Goal: Task Accomplishment & Management: Manage account settings

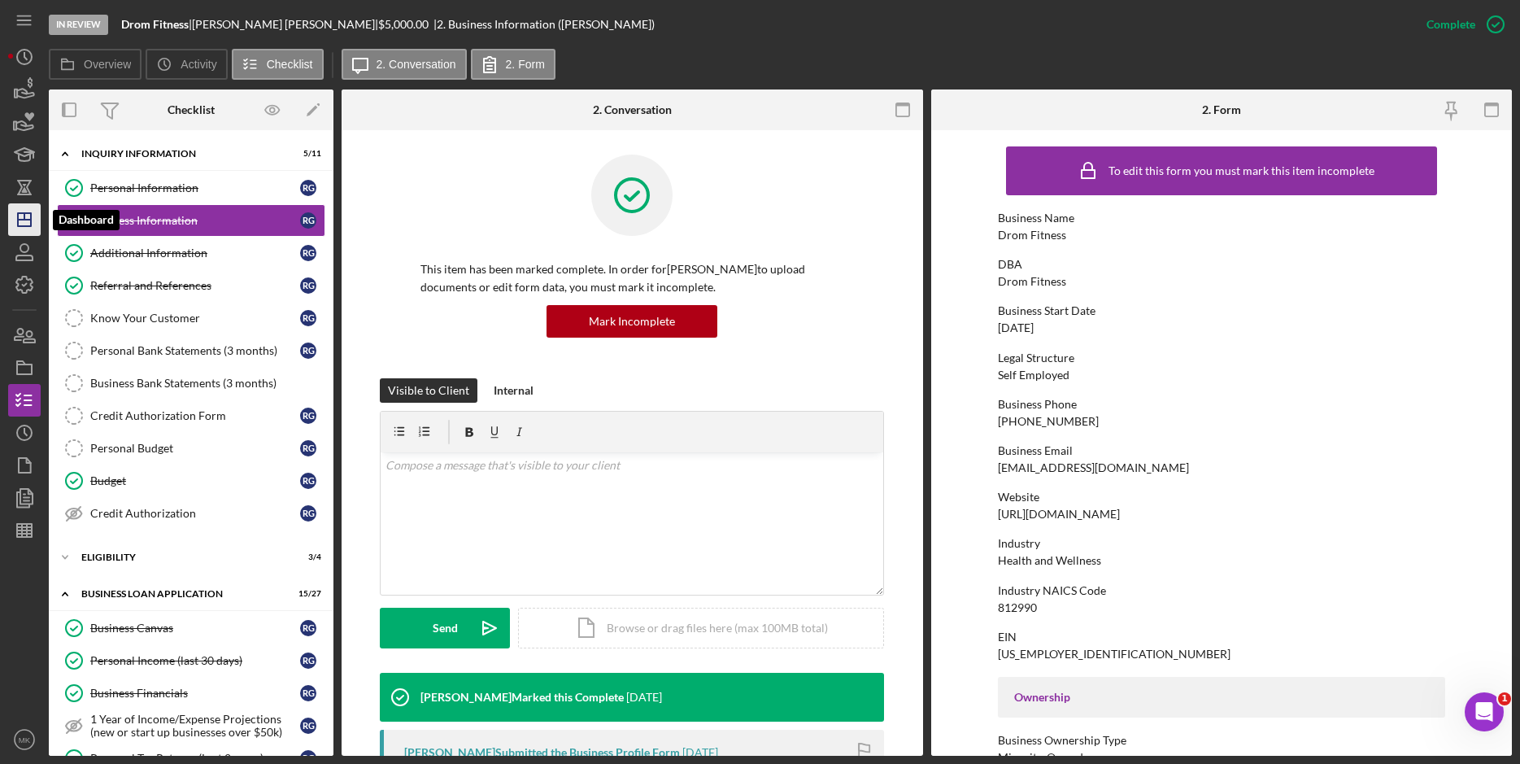
click at [31, 222] on polygon "button" at bounding box center [24, 219] width 13 height 13
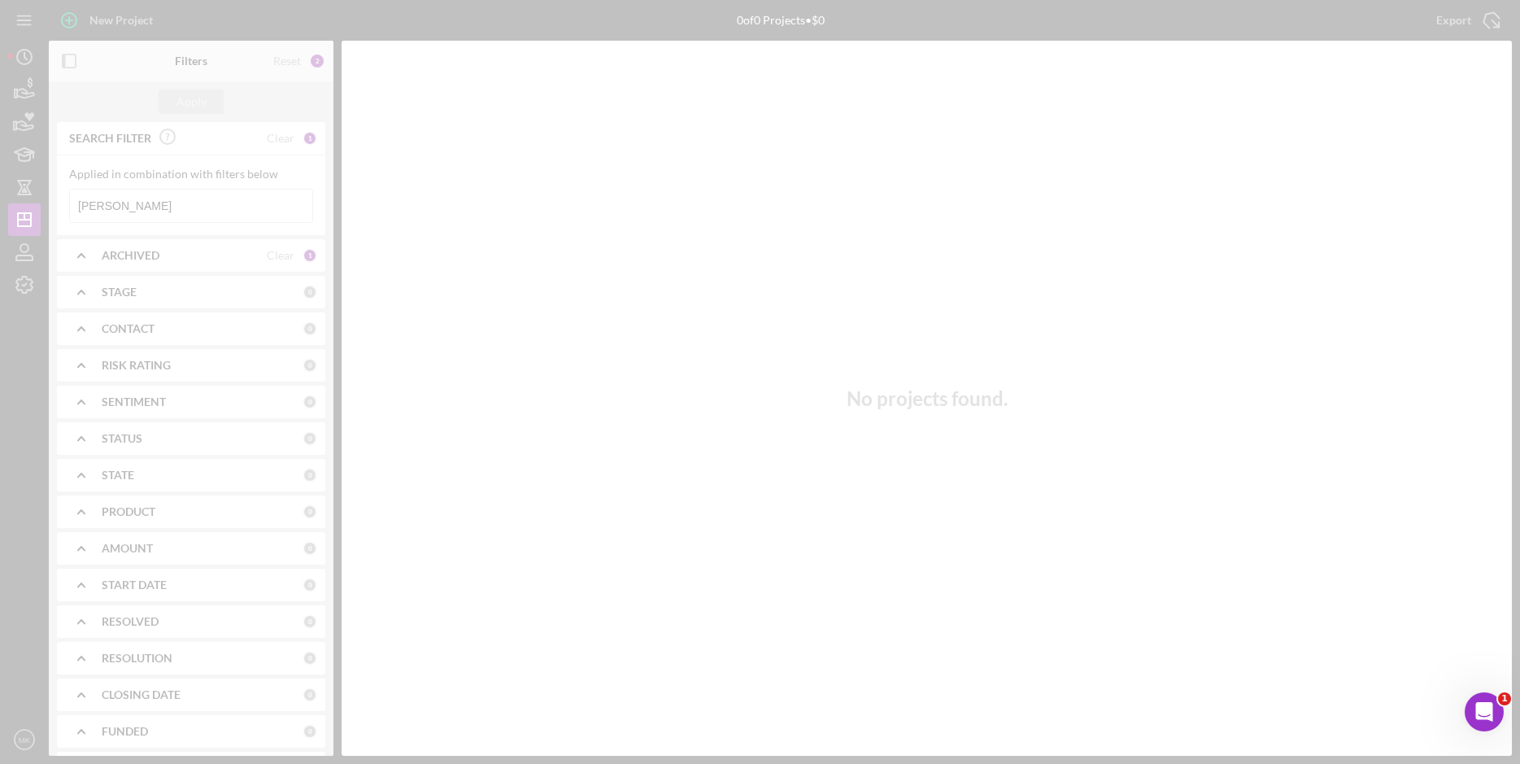
click at [146, 206] on div at bounding box center [760, 382] width 1520 height 764
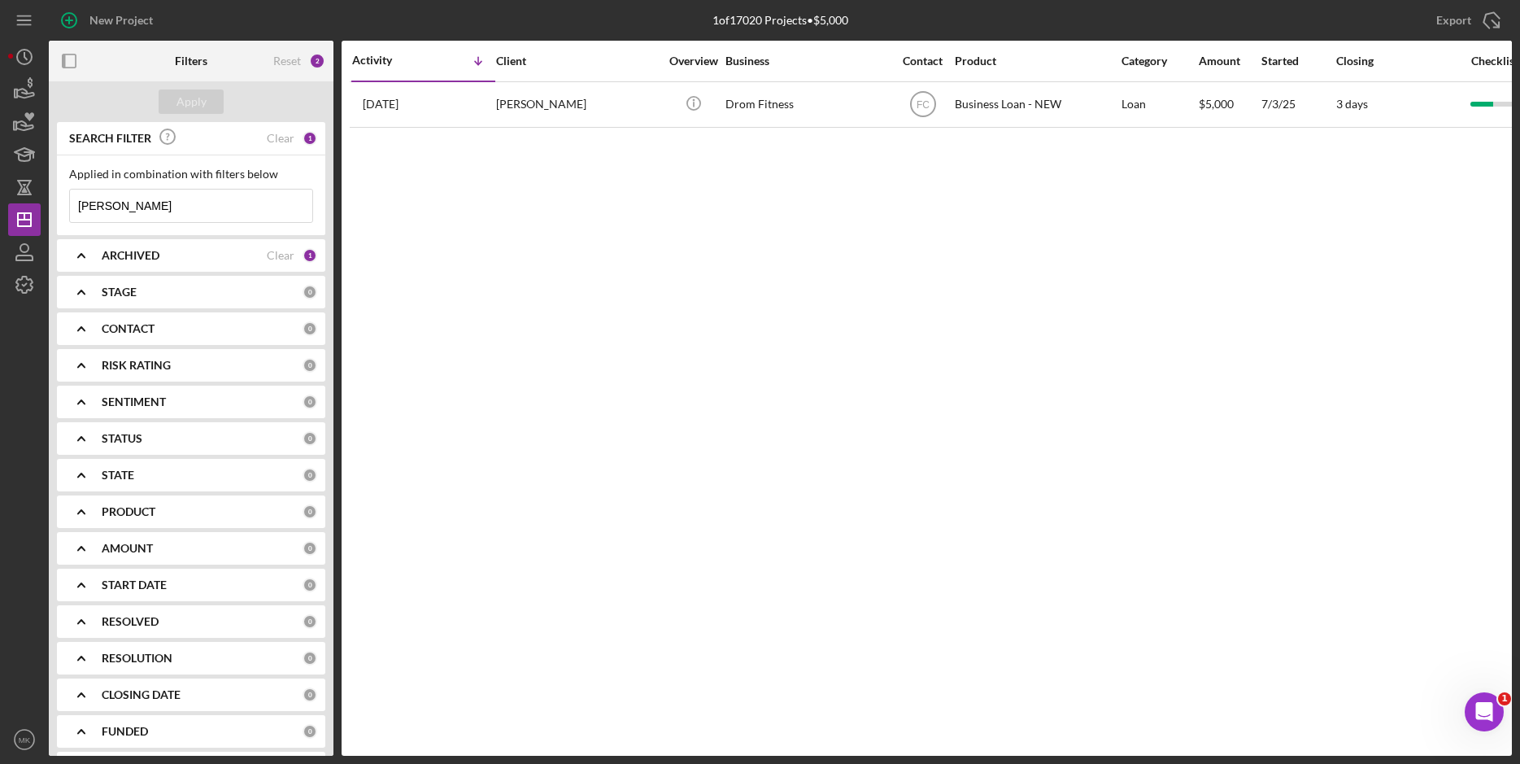
click at [146, 206] on input "[PERSON_NAME]" at bounding box center [191, 205] width 242 height 33
drag, startPoint x: 146, startPoint y: 206, endPoint x: 58, endPoint y: 214, distance: 89.0
click at [58, 214] on div "Applied in combination with filters below [PERSON_NAME] Icon/Menu Close" at bounding box center [191, 195] width 268 height 80
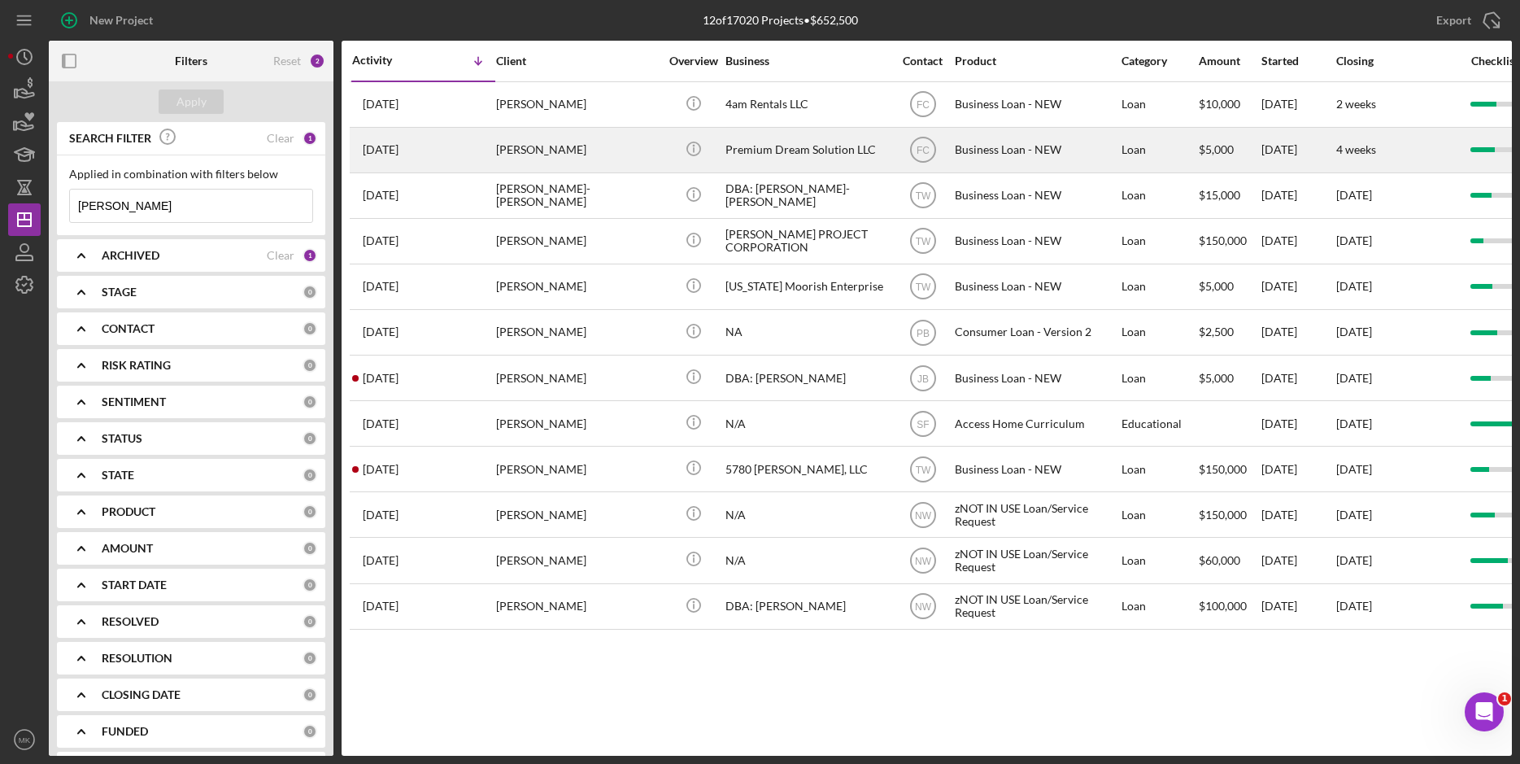
type input "[PERSON_NAME]"
click at [775, 150] on div "Premium Dream Solution LLC" at bounding box center [806, 149] width 163 height 43
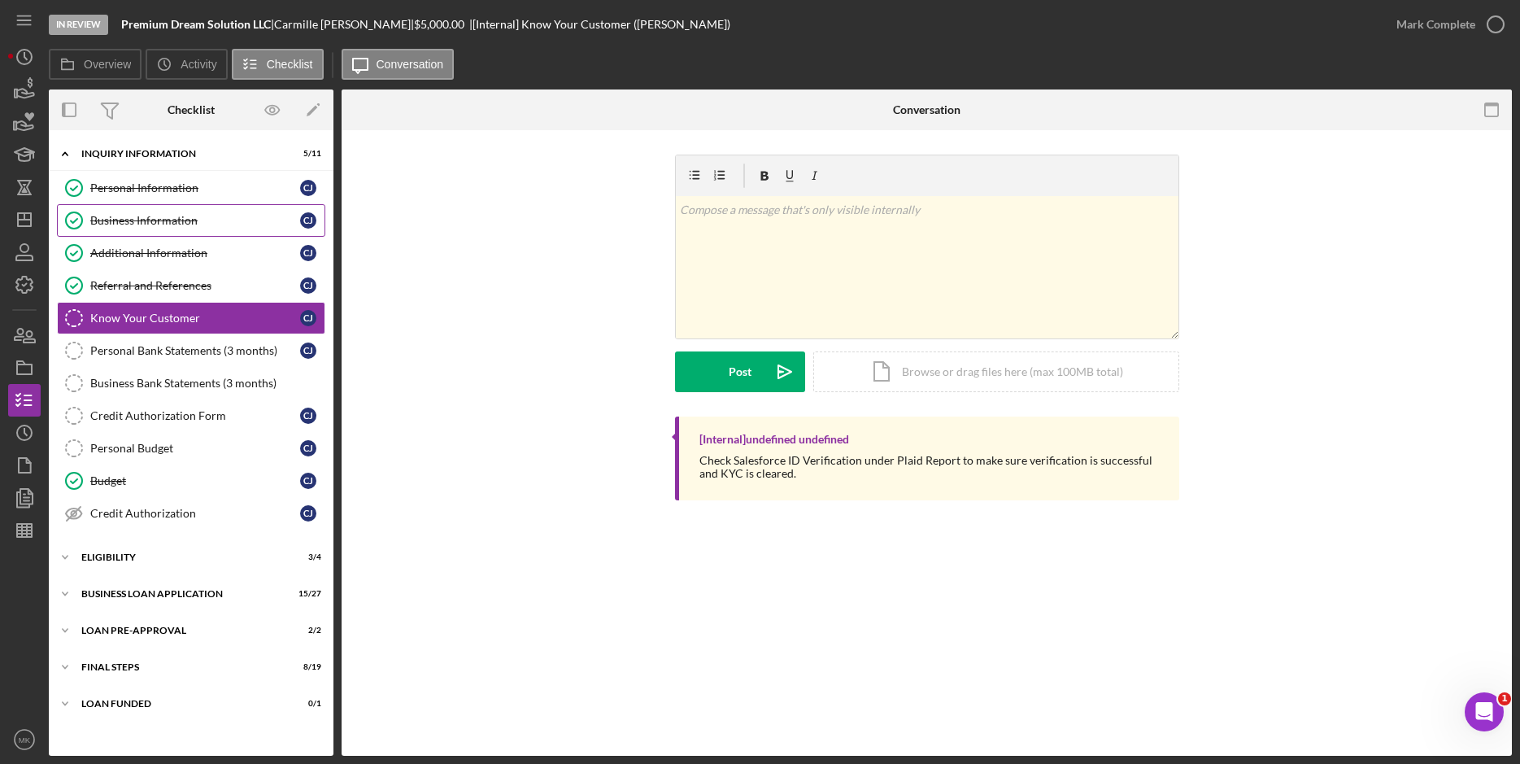
click at [211, 214] on div "Business Information" at bounding box center [195, 220] width 210 height 13
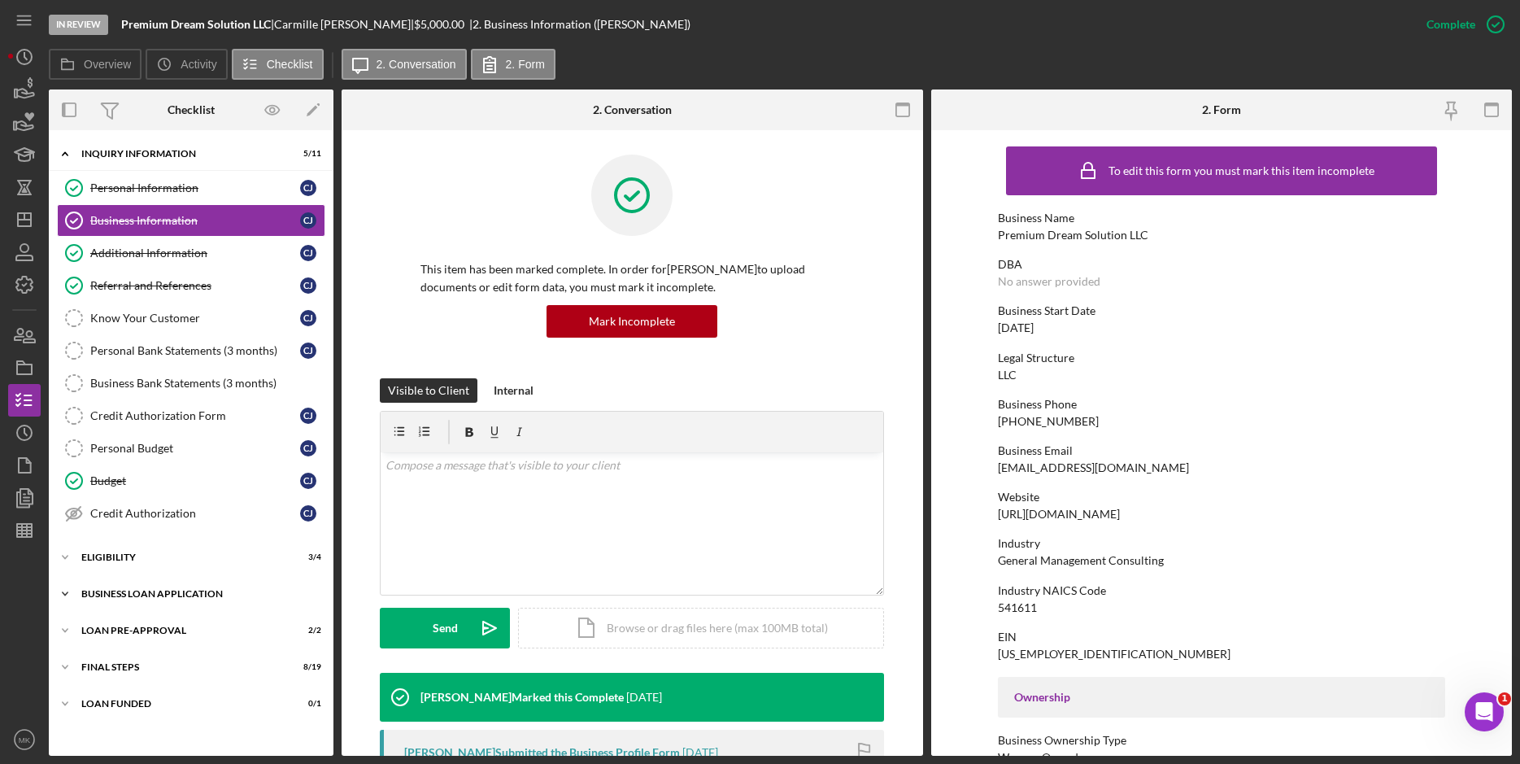
click at [205, 596] on div "BUSINESS LOAN APPLICATION" at bounding box center [197, 594] width 232 height 10
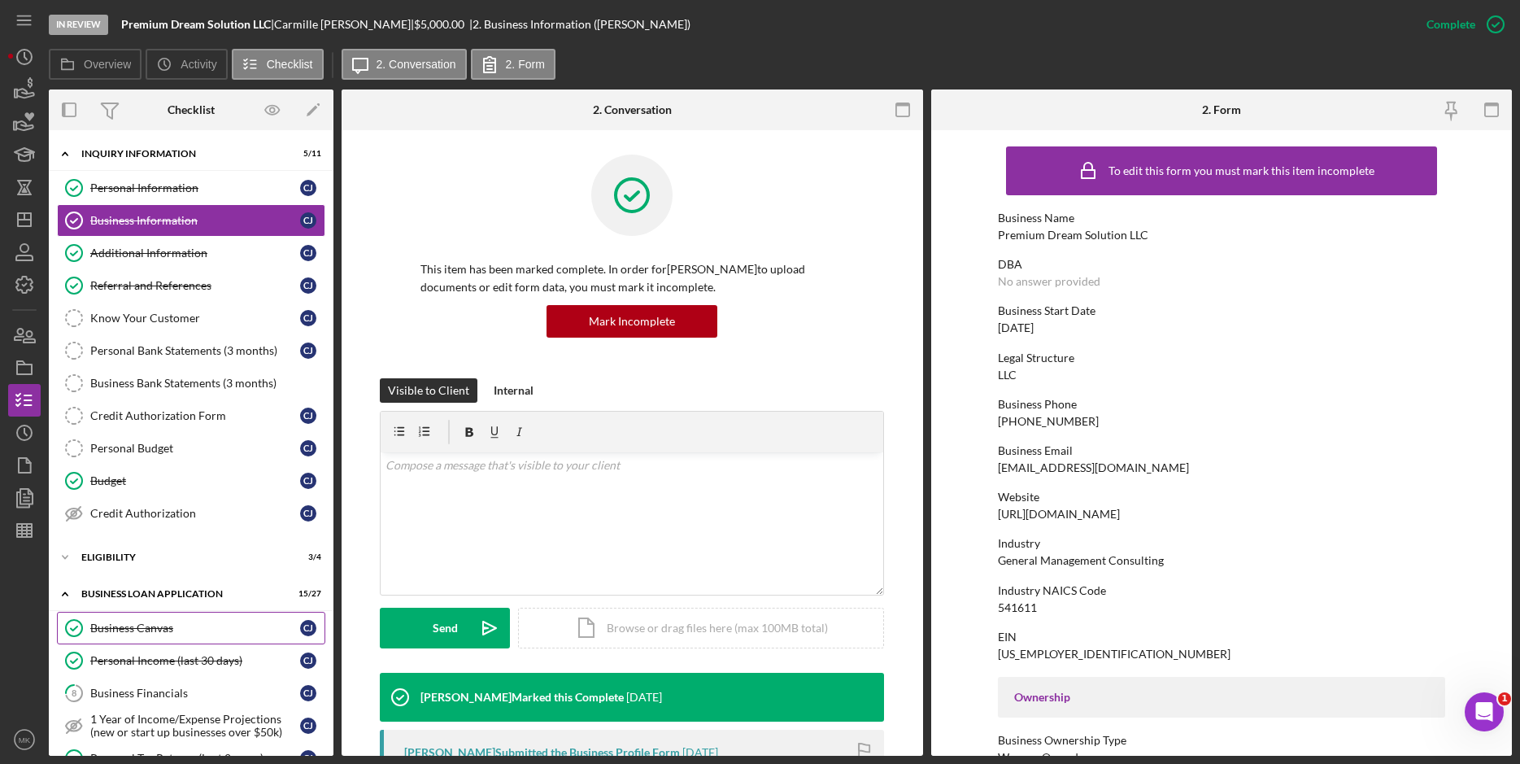
click at [152, 629] on div "Business Canvas" at bounding box center [195, 627] width 210 height 13
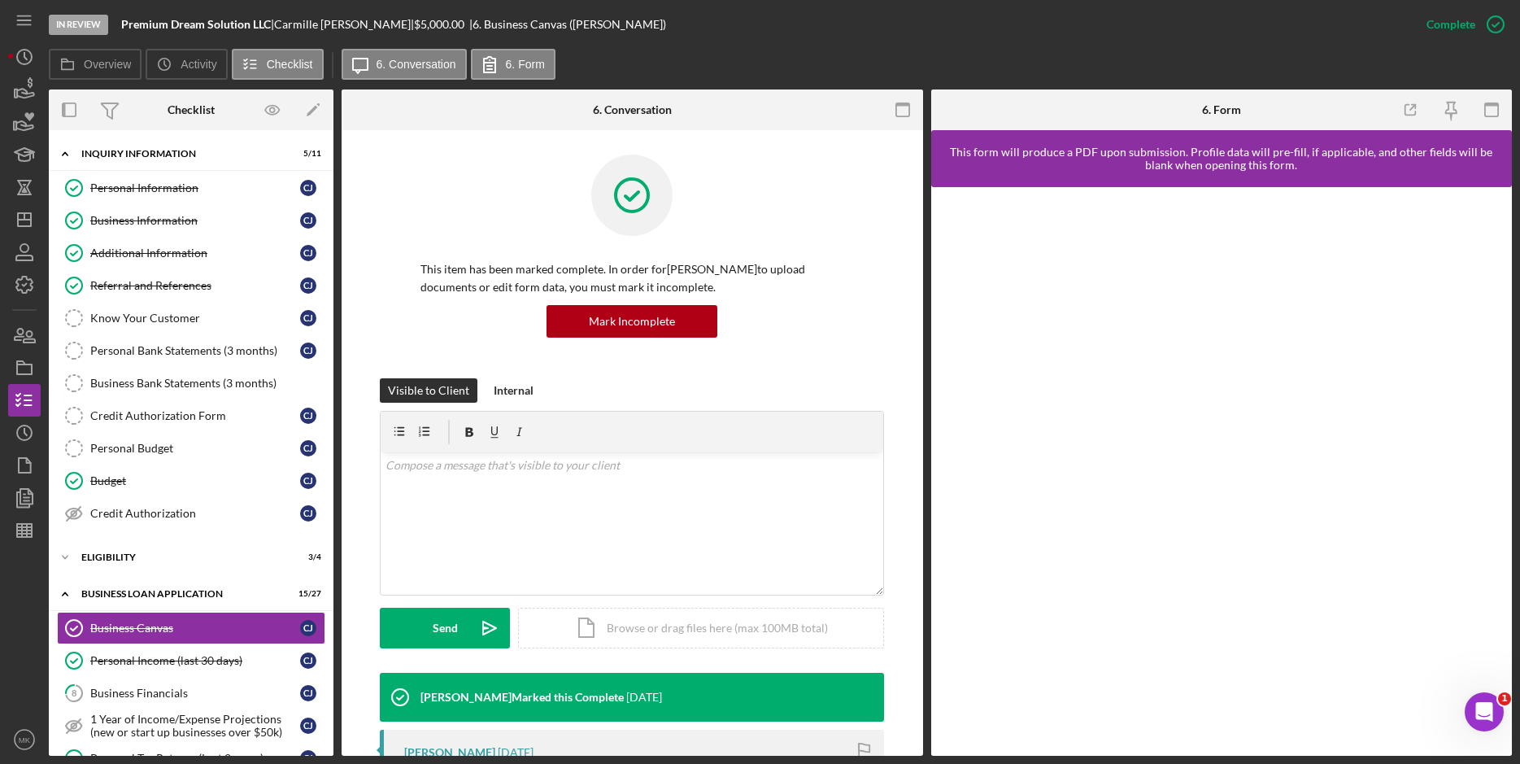
scroll to position [488, 0]
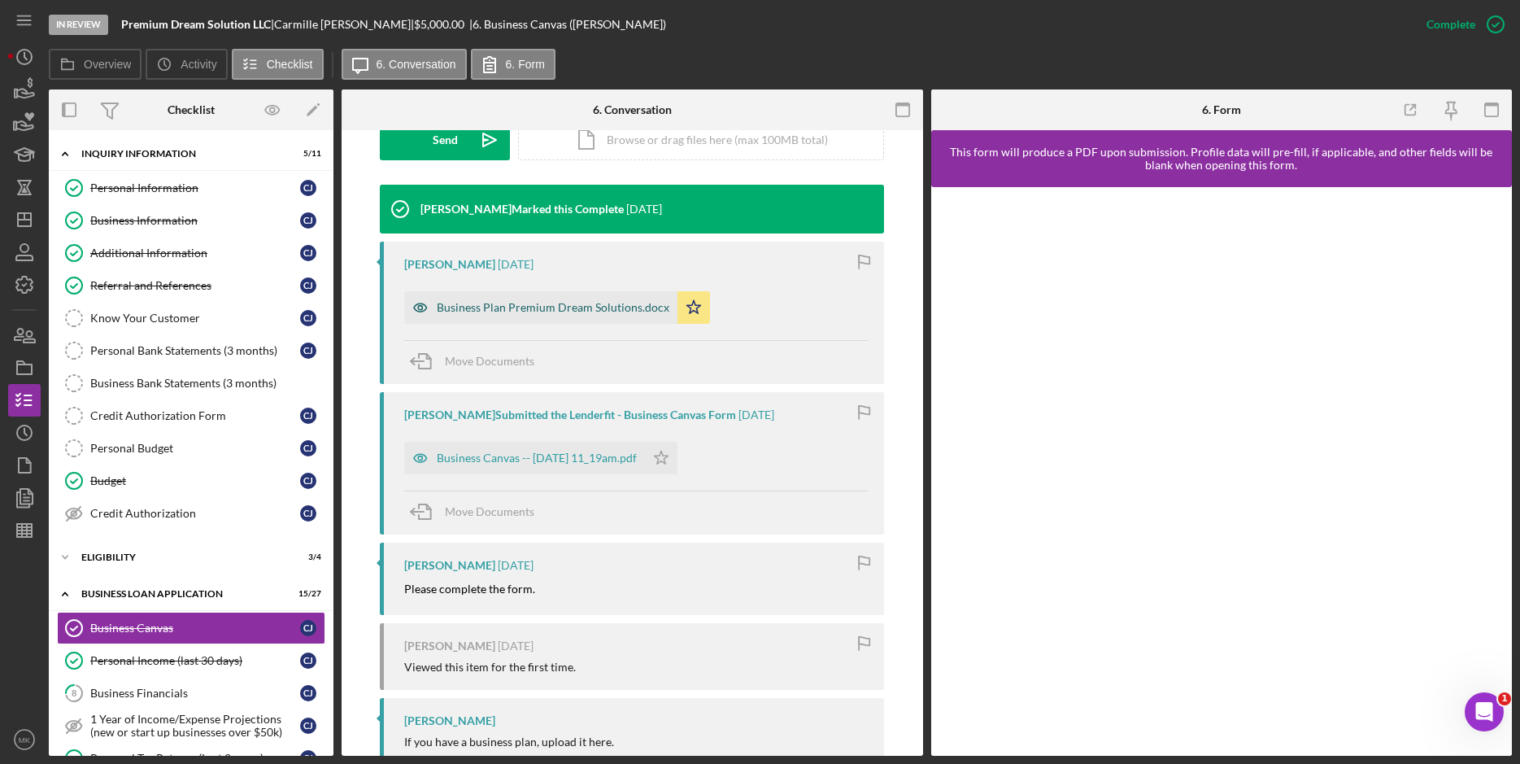
click at [560, 304] on div "Business Plan Premium Dream Solutions.docx" at bounding box center [553, 307] width 233 height 13
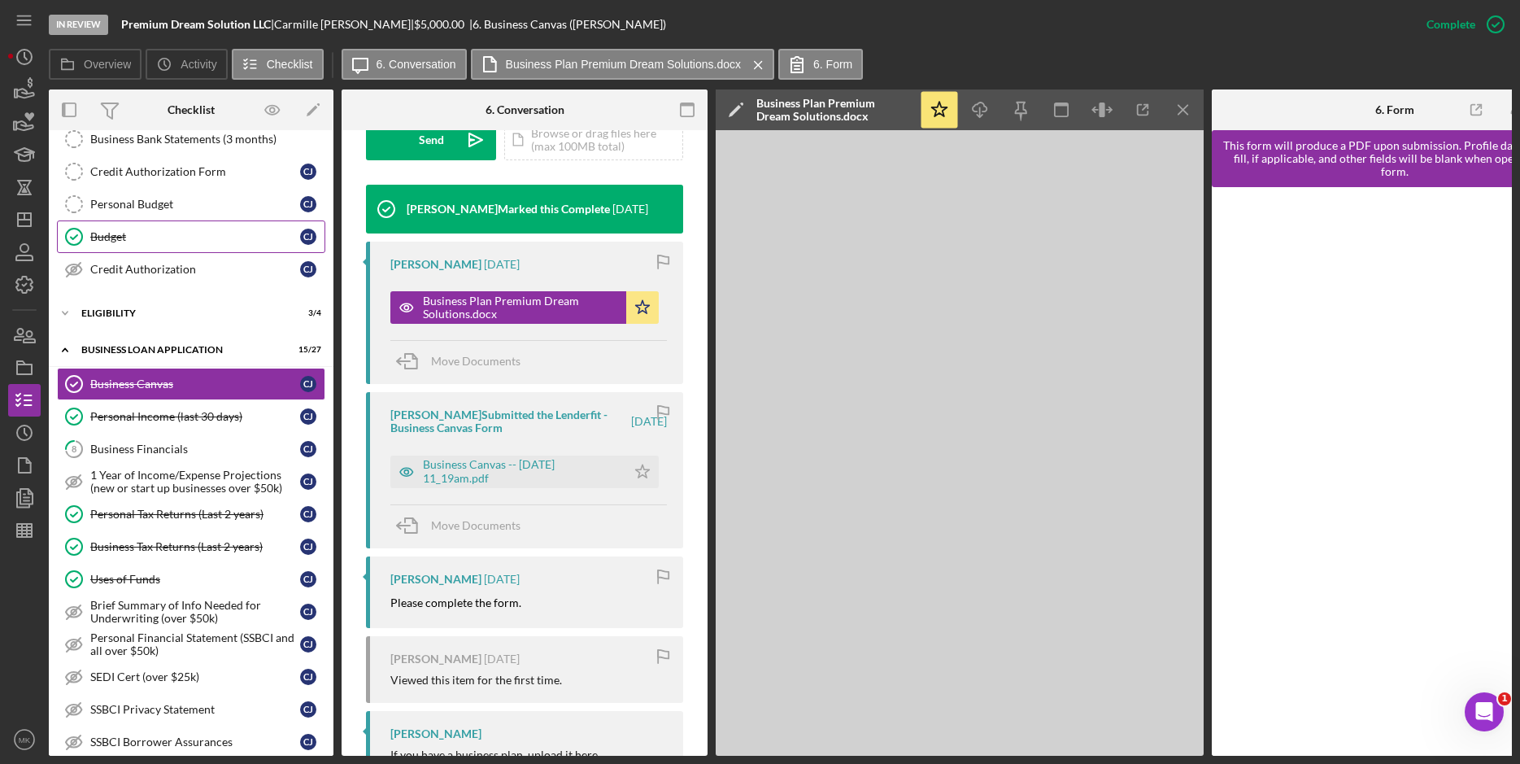
scroll to position [325, 0]
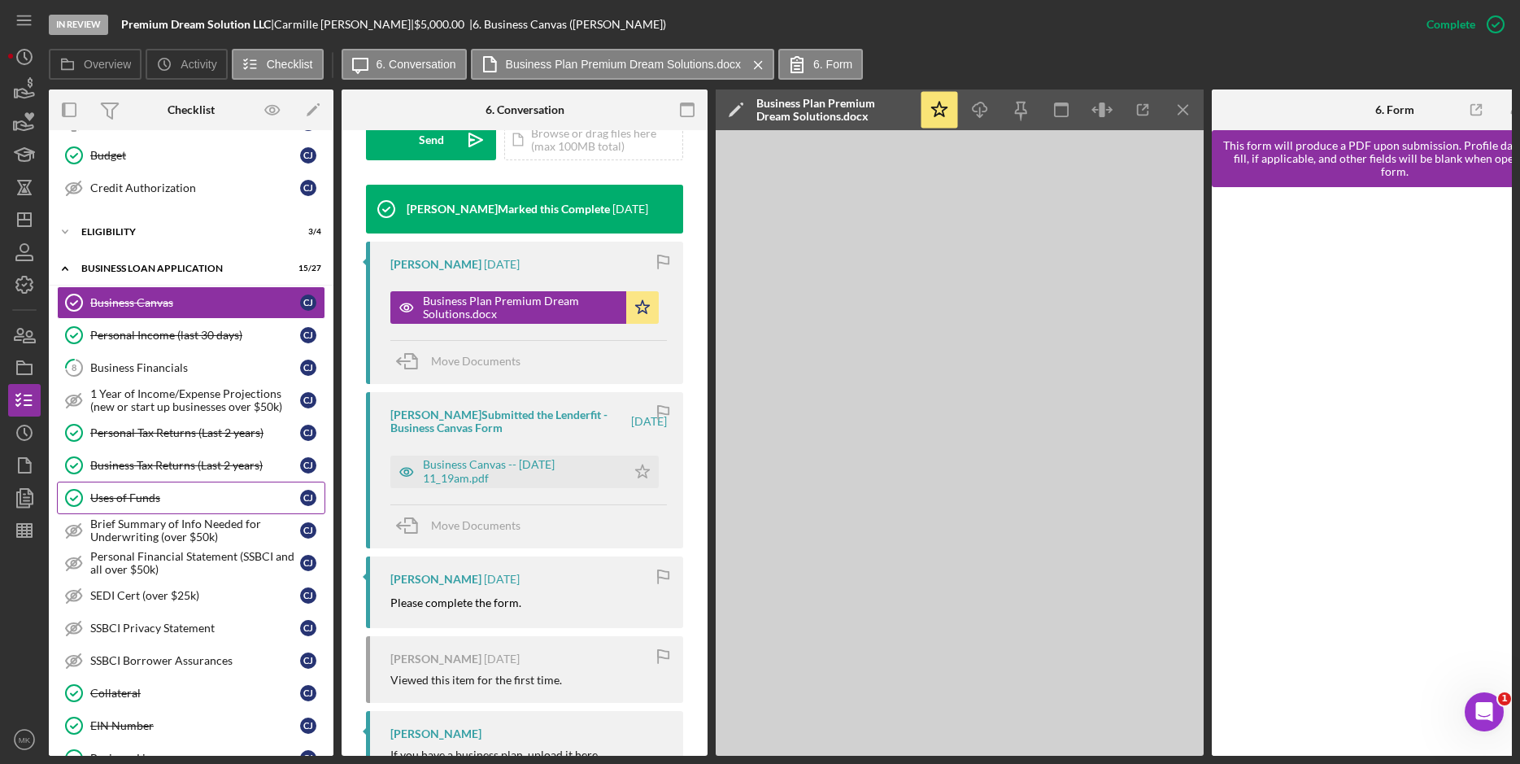
click at [172, 494] on div "Uses of Funds" at bounding box center [195, 497] width 210 height 13
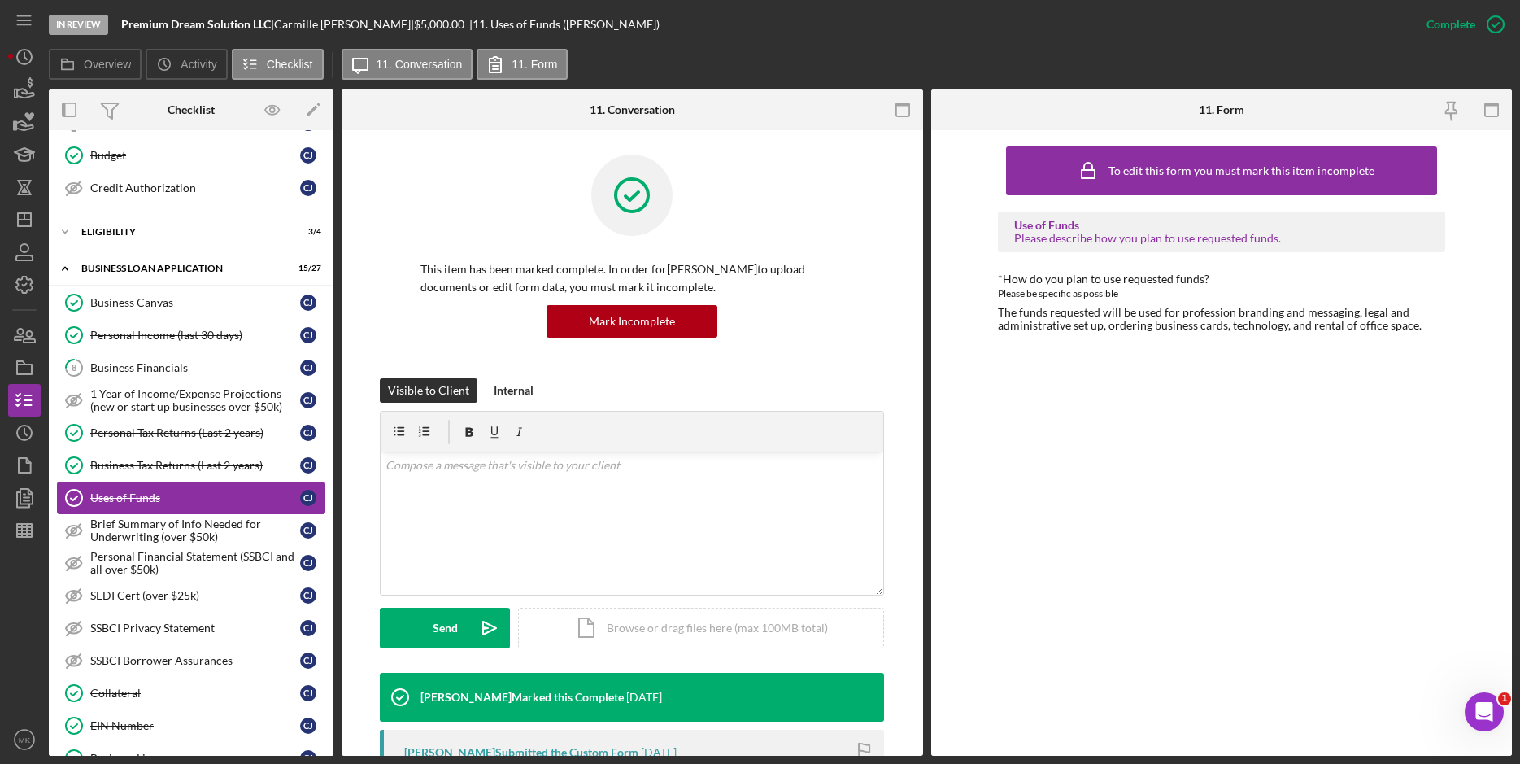
scroll to position [488, 0]
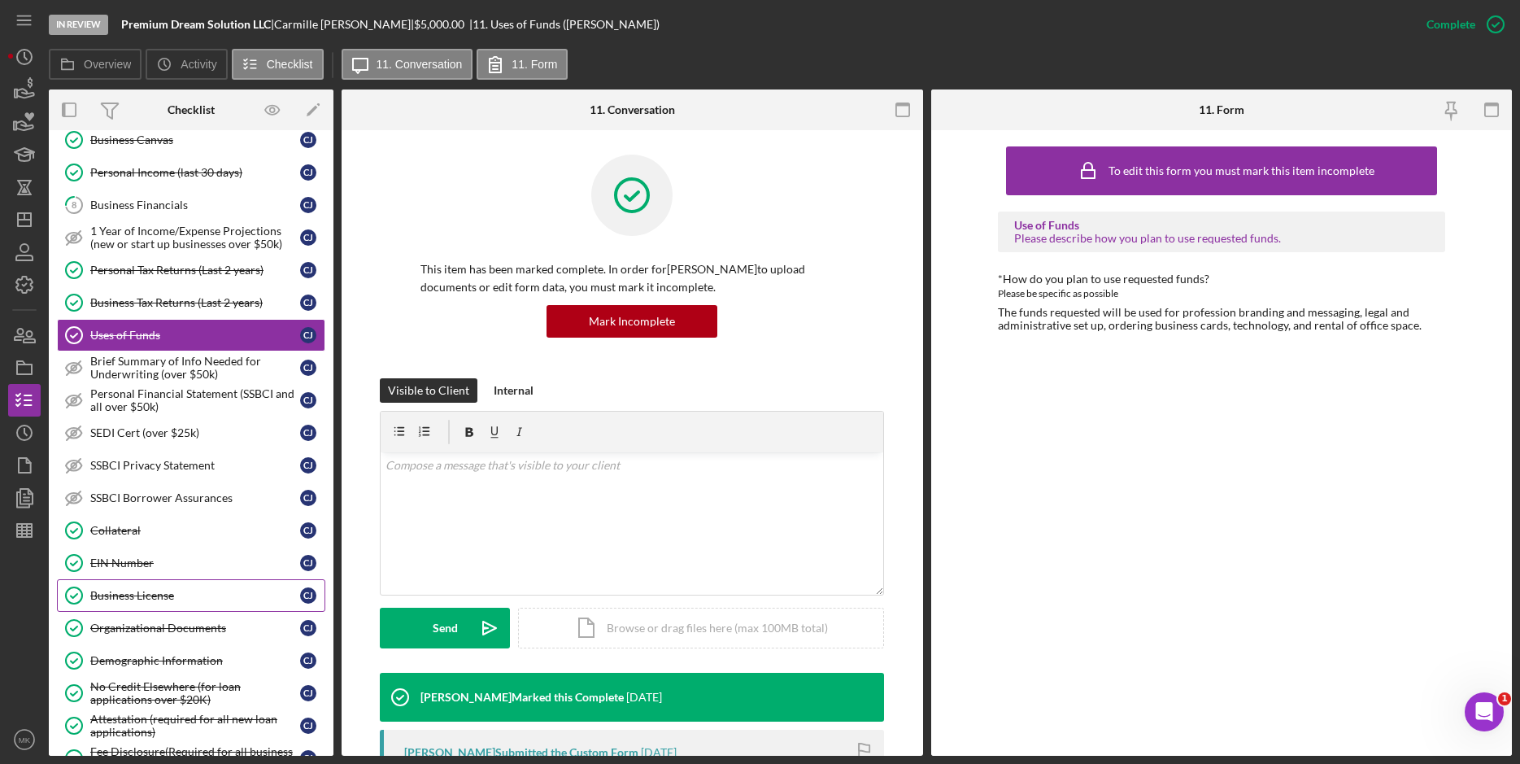
click at [173, 586] on link "Business License Business License [PERSON_NAME]" at bounding box center [191, 595] width 268 height 33
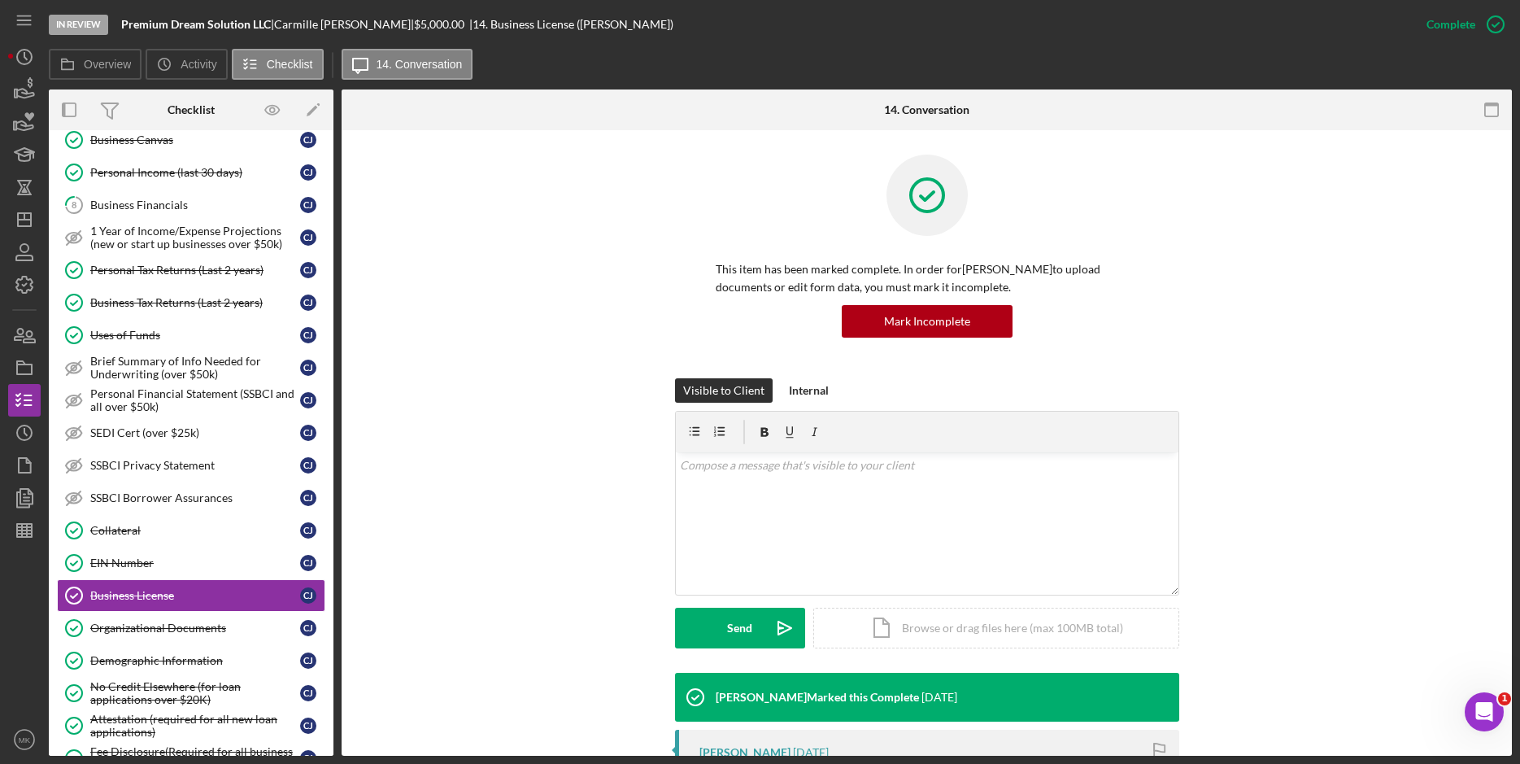
scroll to position [303, 0]
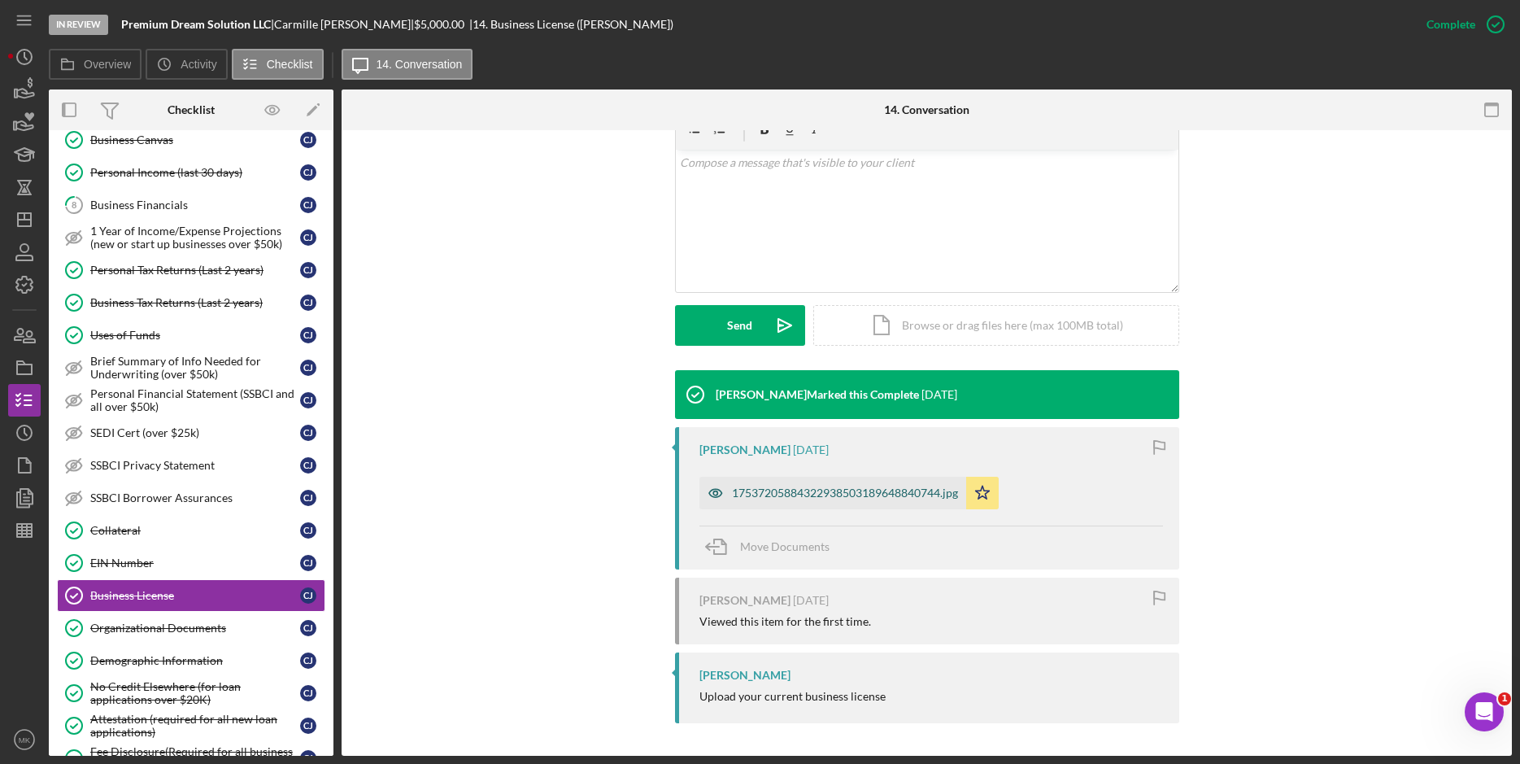
click at [799, 501] on div "17537205884322938503189648840744.jpg" at bounding box center [832, 493] width 267 height 33
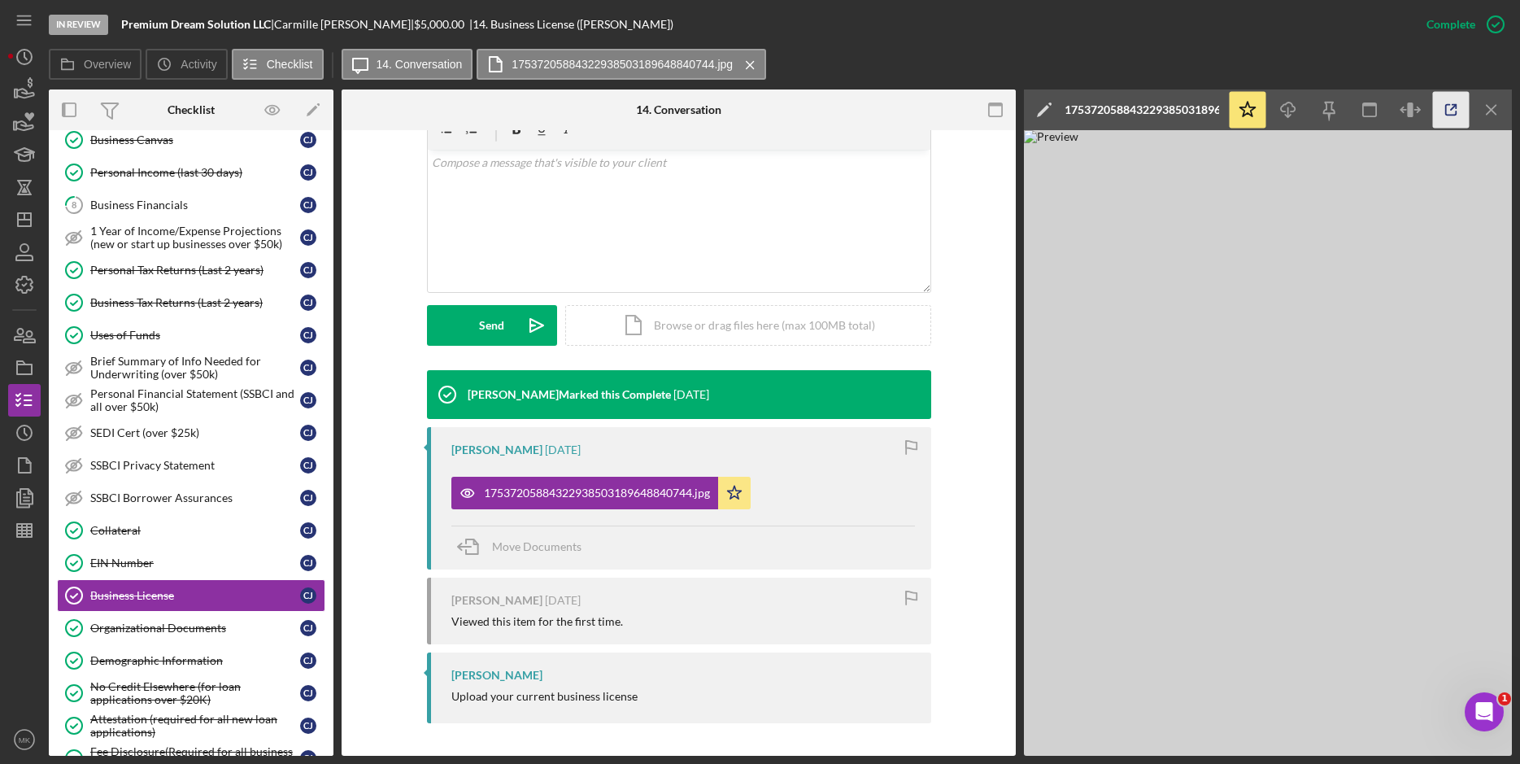
click at [1452, 108] on line "button" at bounding box center [1453, 107] width 5 height 5
click at [150, 630] on div "Organizational Documents" at bounding box center [195, 627] width 210 height 13
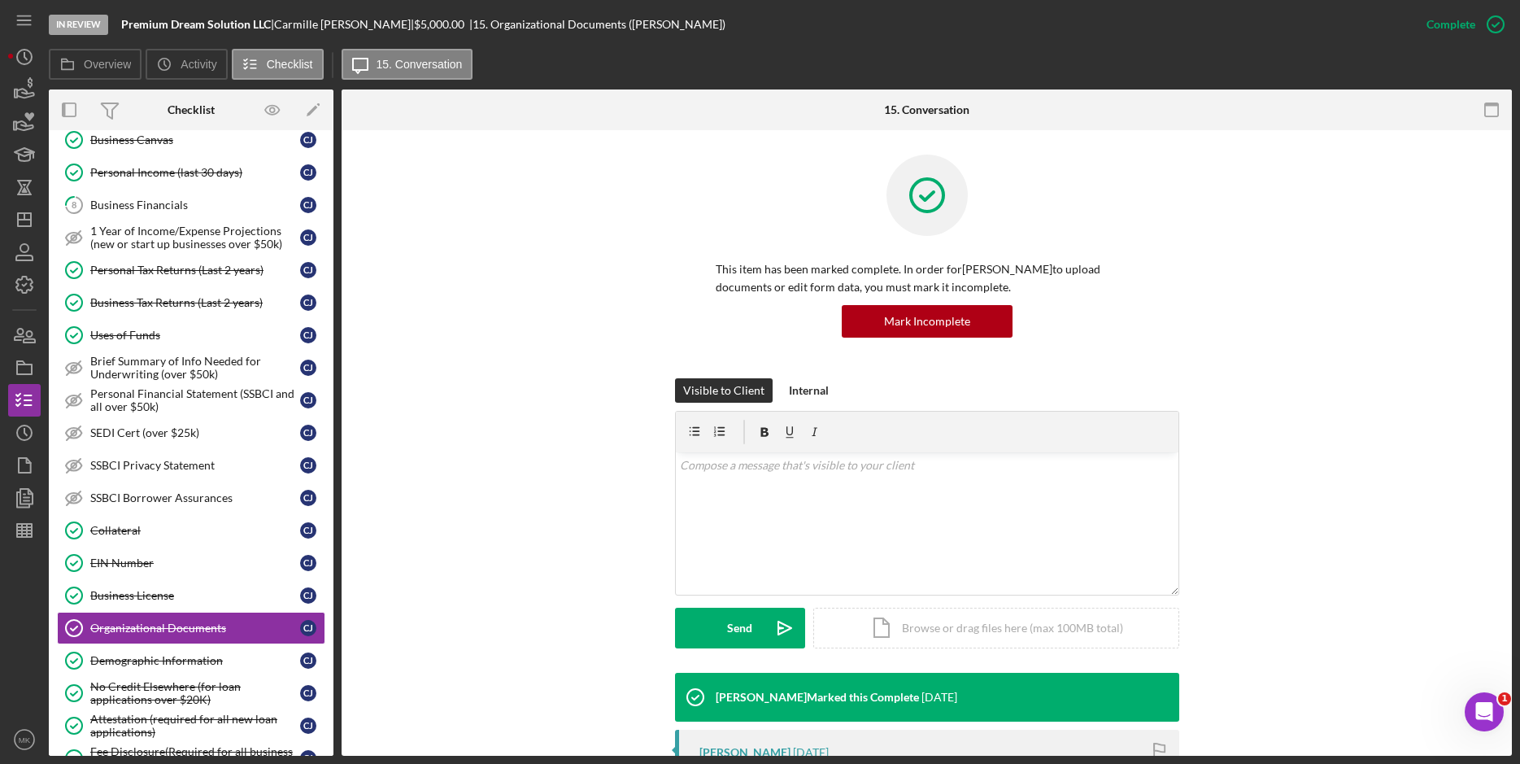
scroll to position [325, 0]
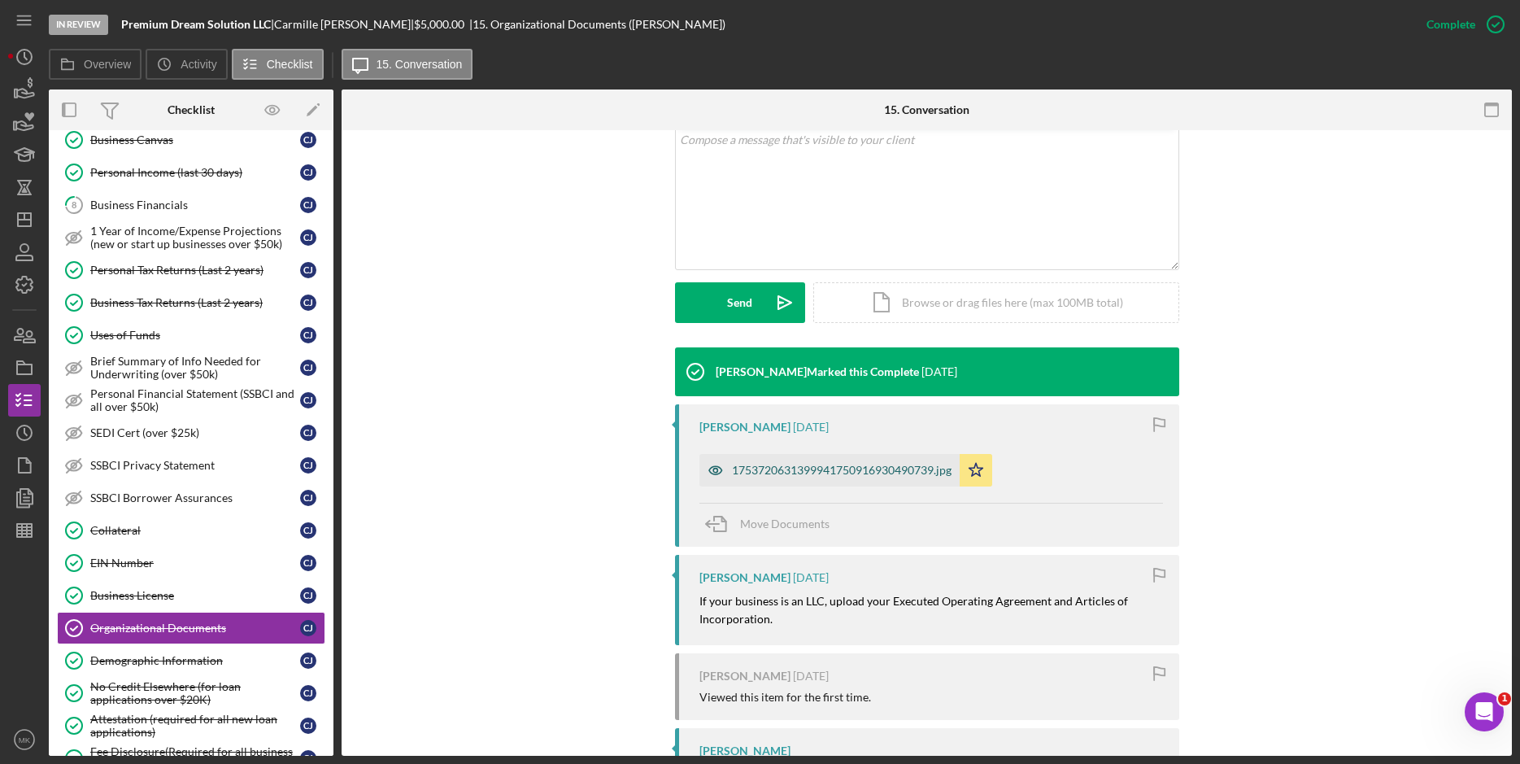
click at [821, 479] on div "1753720631399941750916930490739.jpg" at bounding box center [829, 470] width 260 height 33
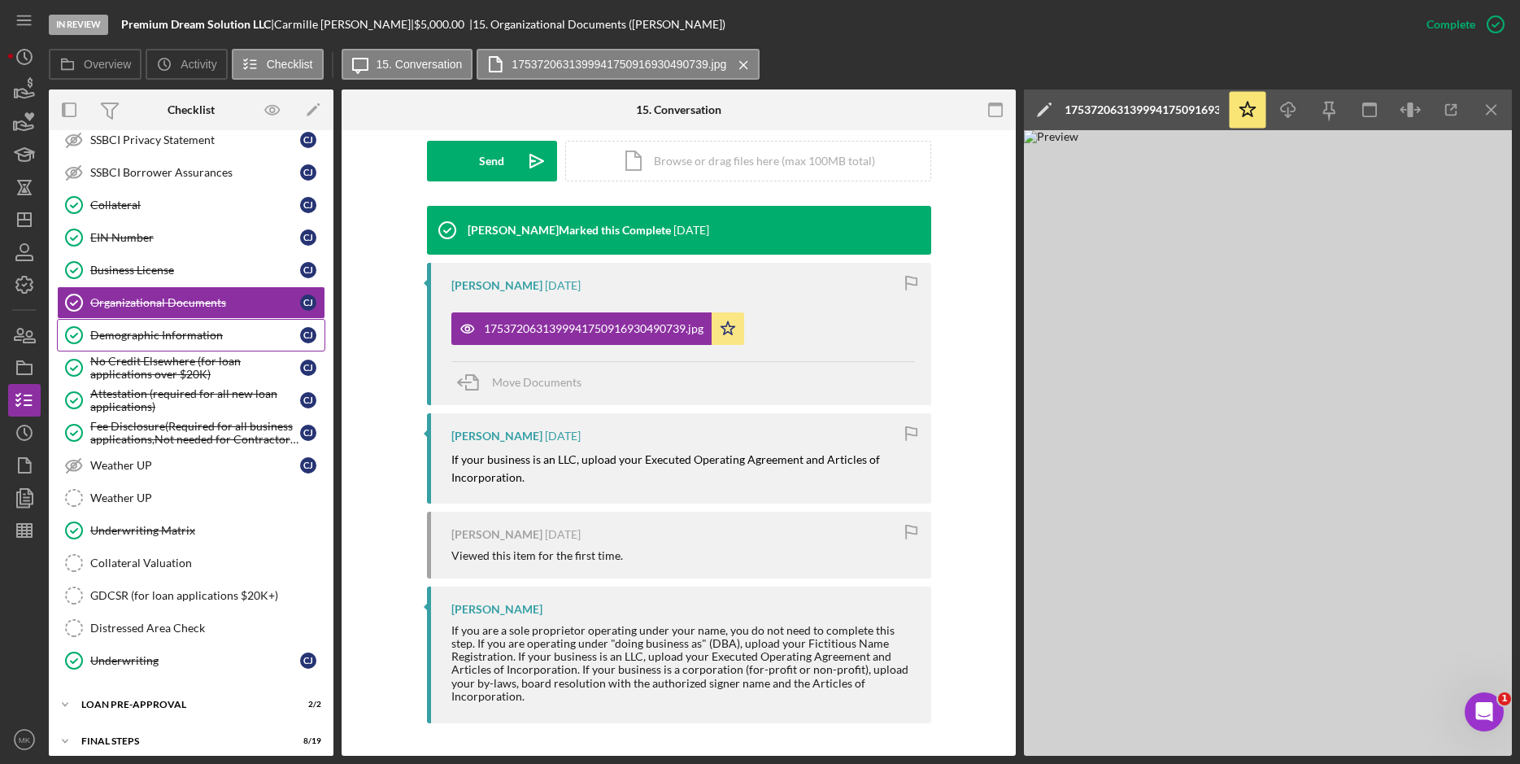
scroll to position [860, 0]
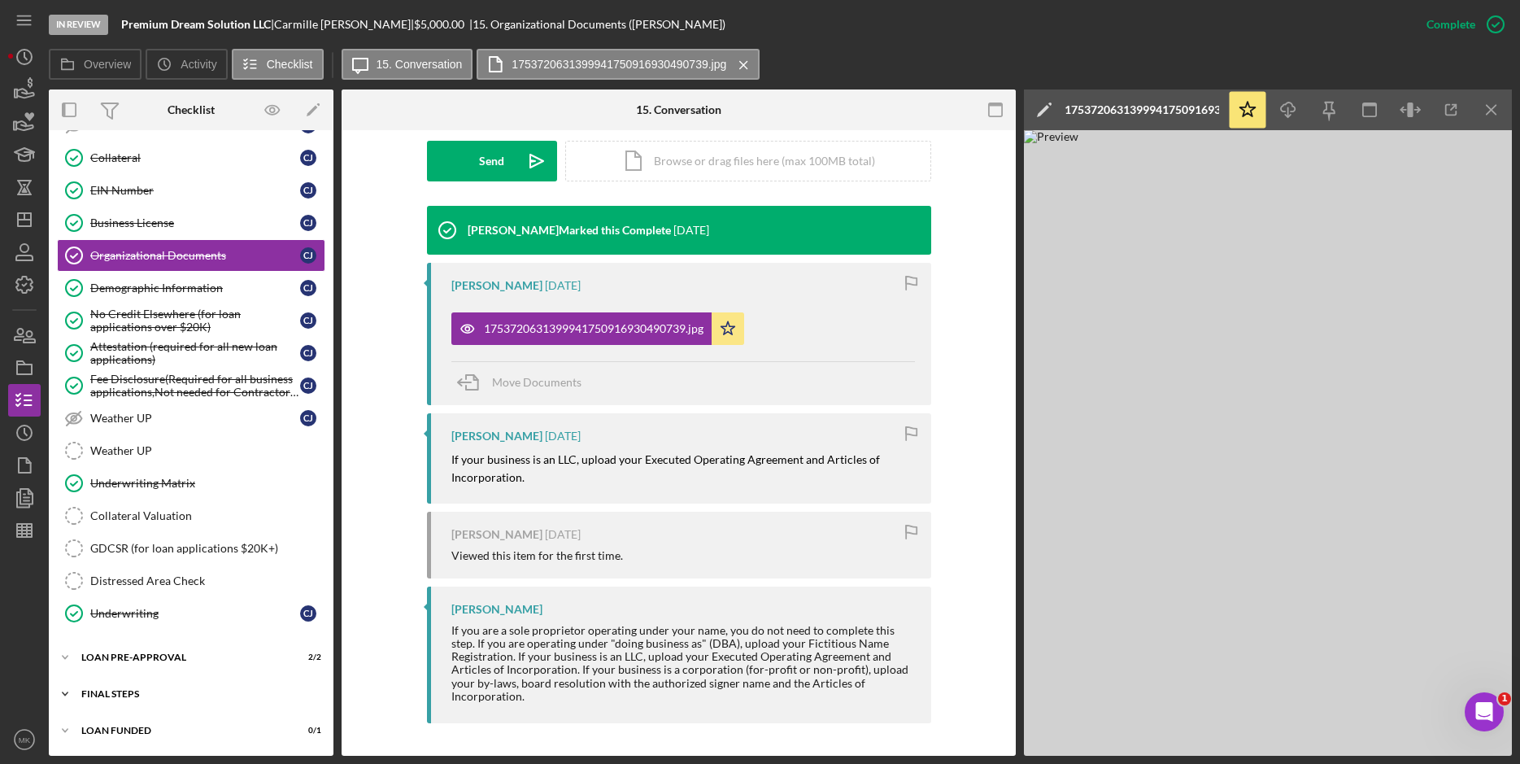
click at [116, 690] on div "FINAL STEPS" at bounding box center [197, 694] width 232 height 10
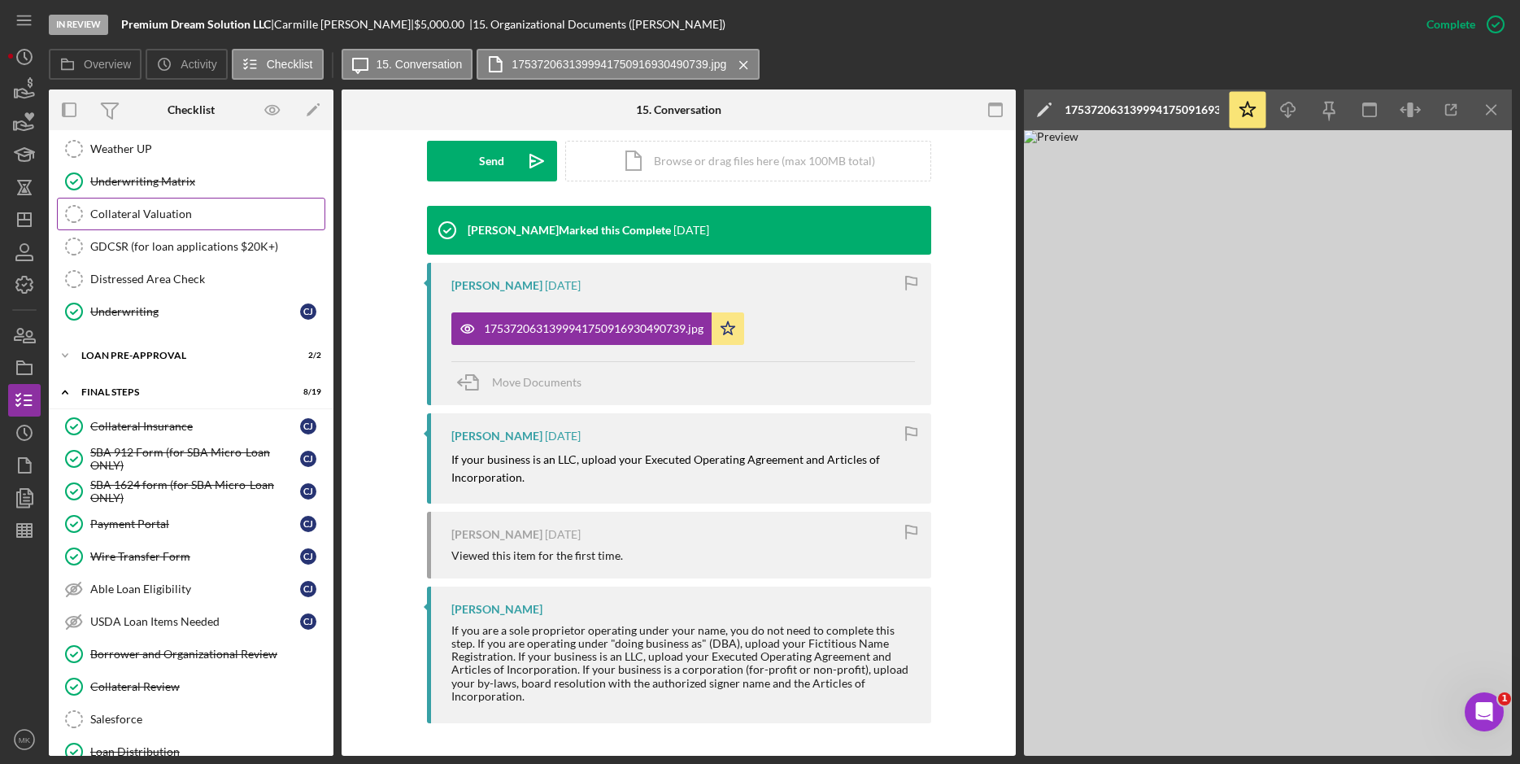
scroll to position [756, 0]
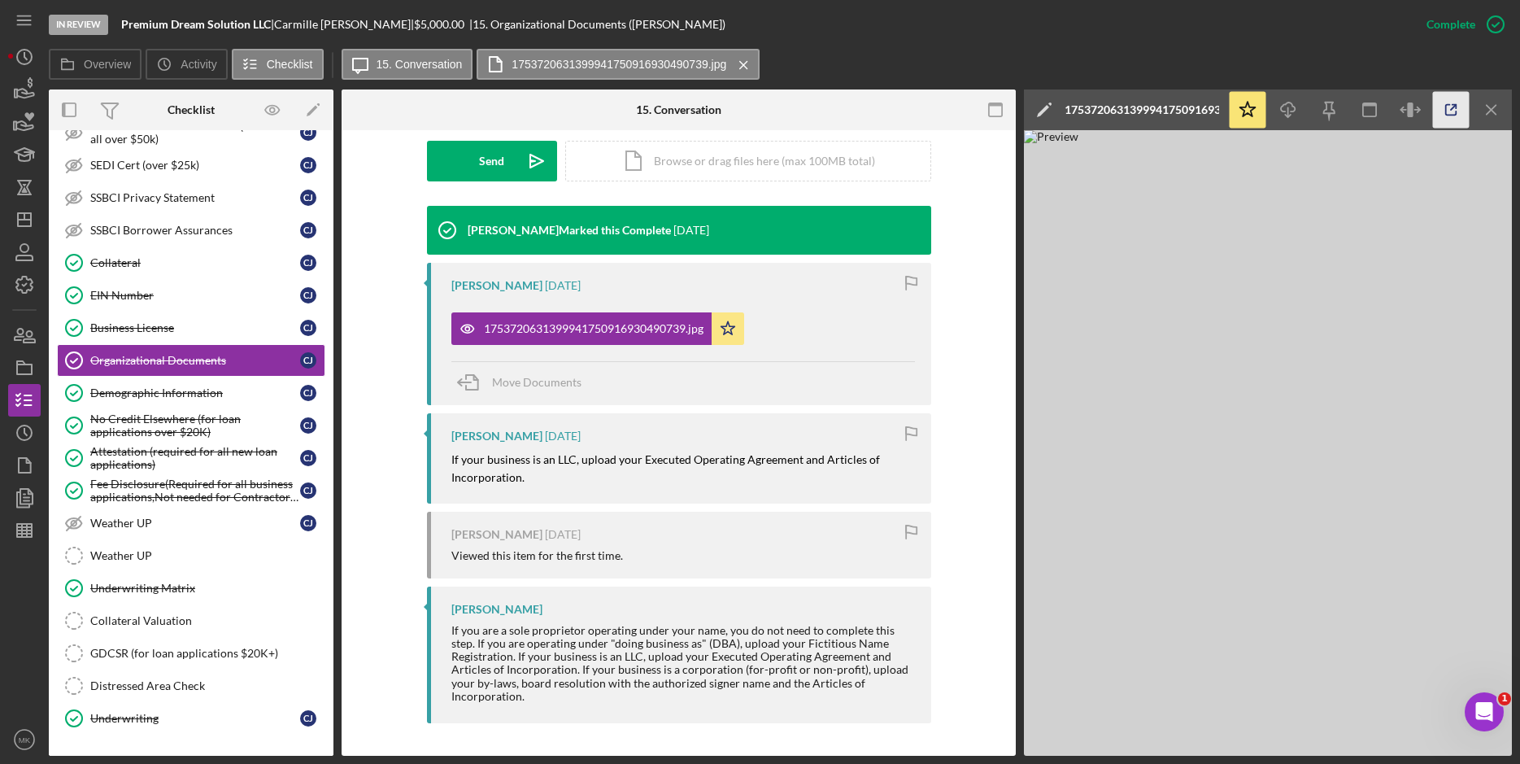
click at [1458, 102] on icon "button" at bounding box center [1451, 110] width 37 height 37
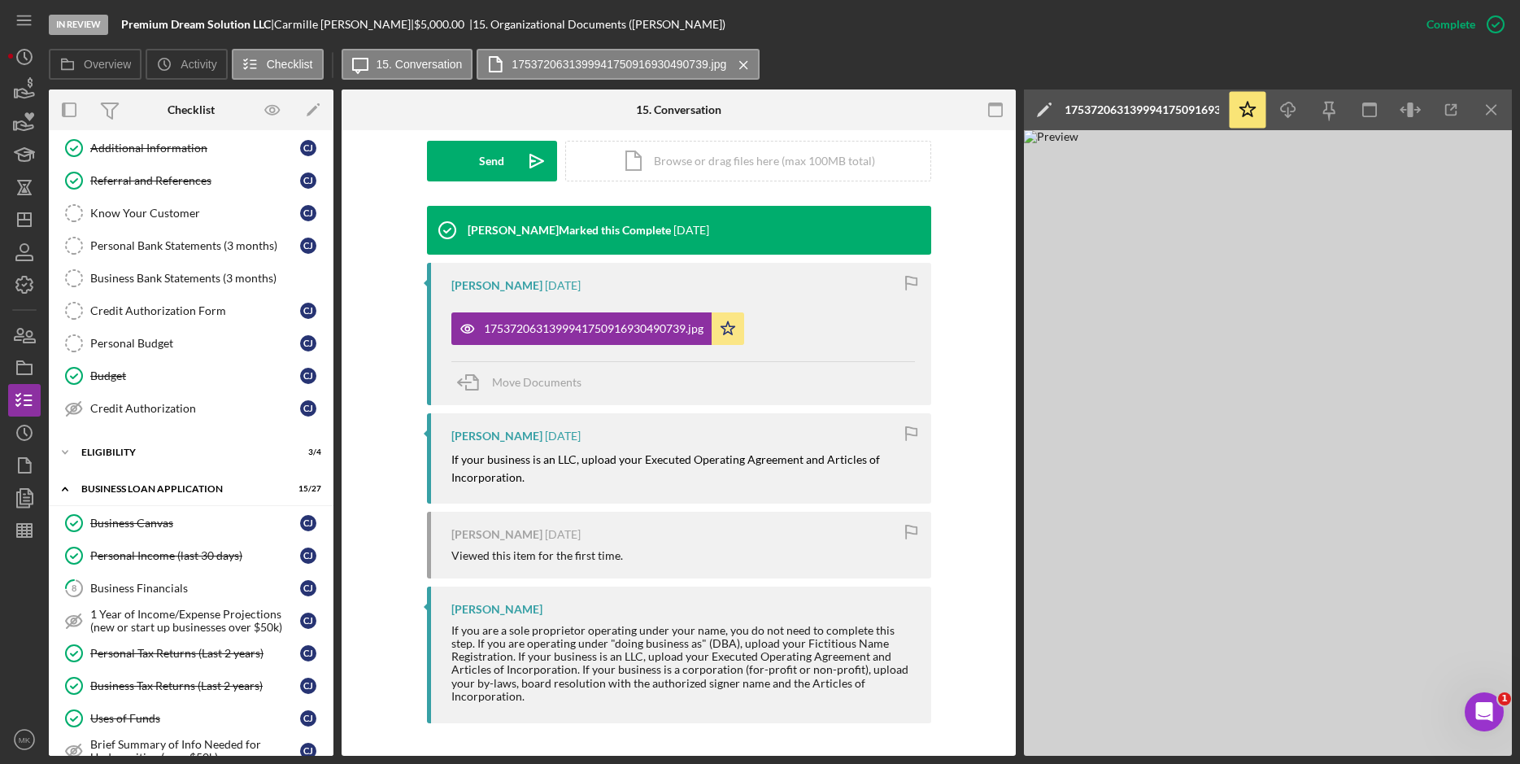
scroll to position [0, 0]
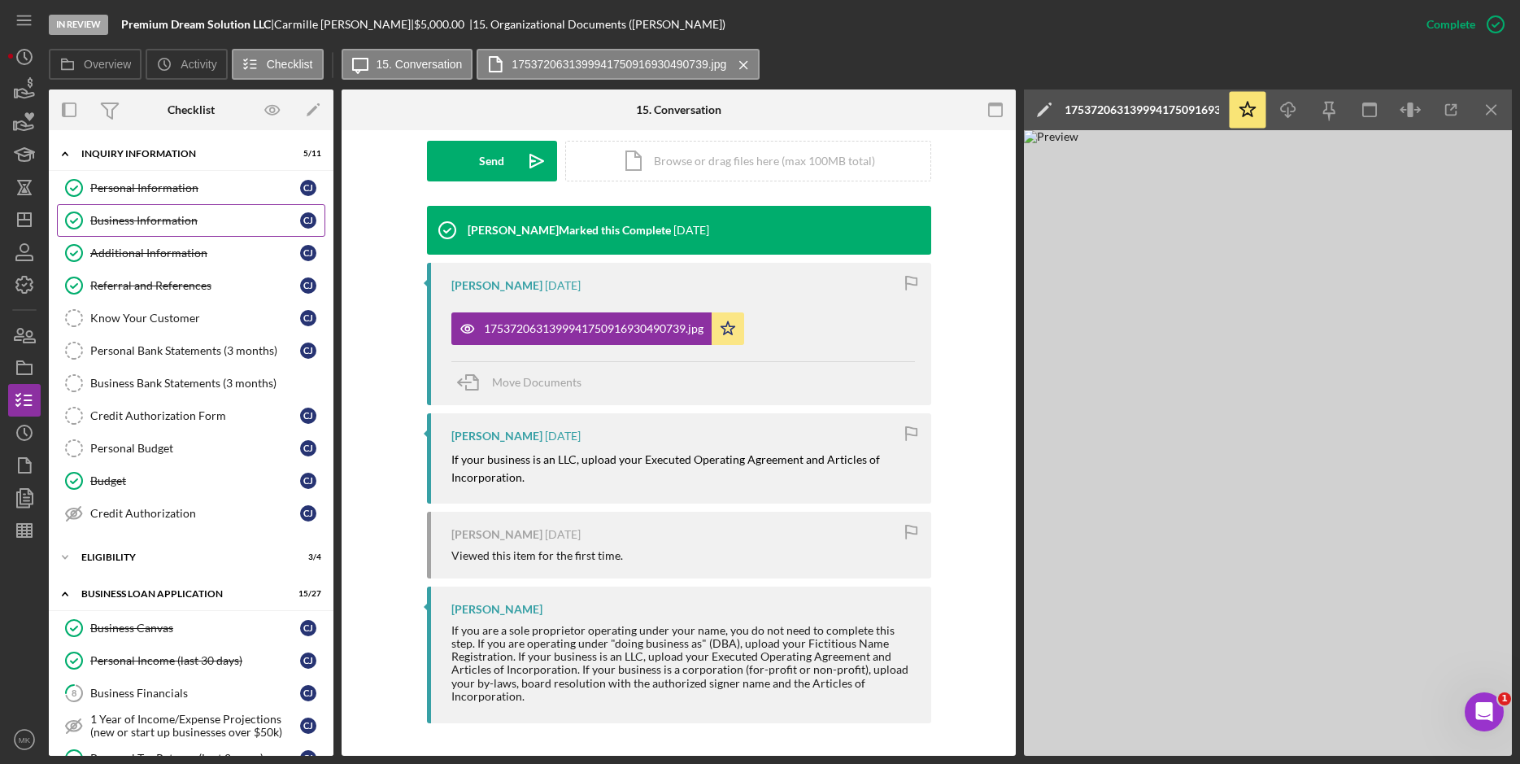
click at [176, 216] on div "Business Information" at bounding box center [195, 220] width 210 height 13
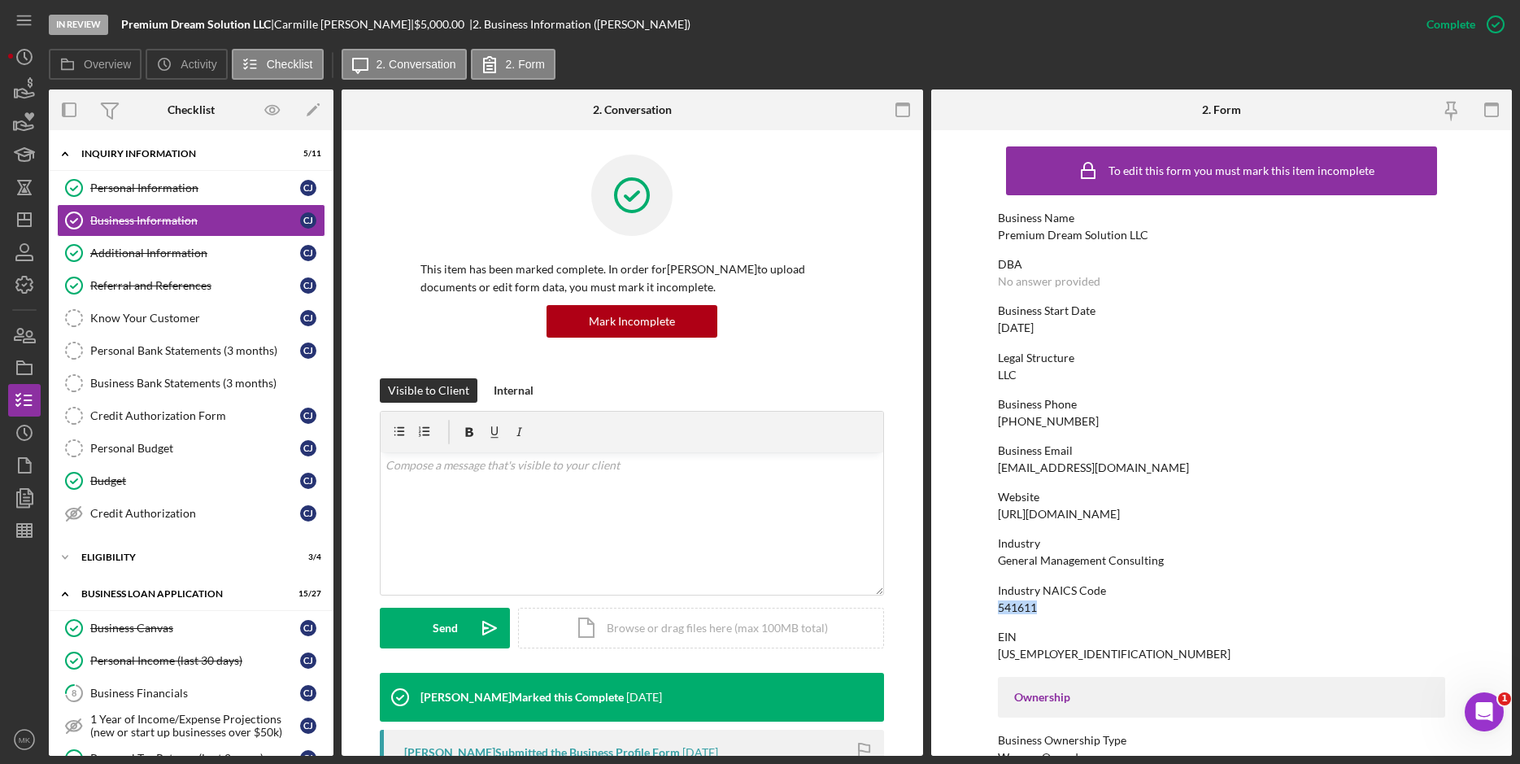
drag, startPoint x: 1045, startPoint y: 606, endPoint x: 981, endPoint y: 606, distance: 64.2
click at [981, 606] on form "To edit this form you must mark this item incomplete Business Name Premium Drea…" at bounding box center [1221, 442] width 581 height 625
copy div "541611"
click at [213, 198] on link "Personal Information Personal Information [PERSON_NAME]" at bounding box center [191, 188] width 268 height 33
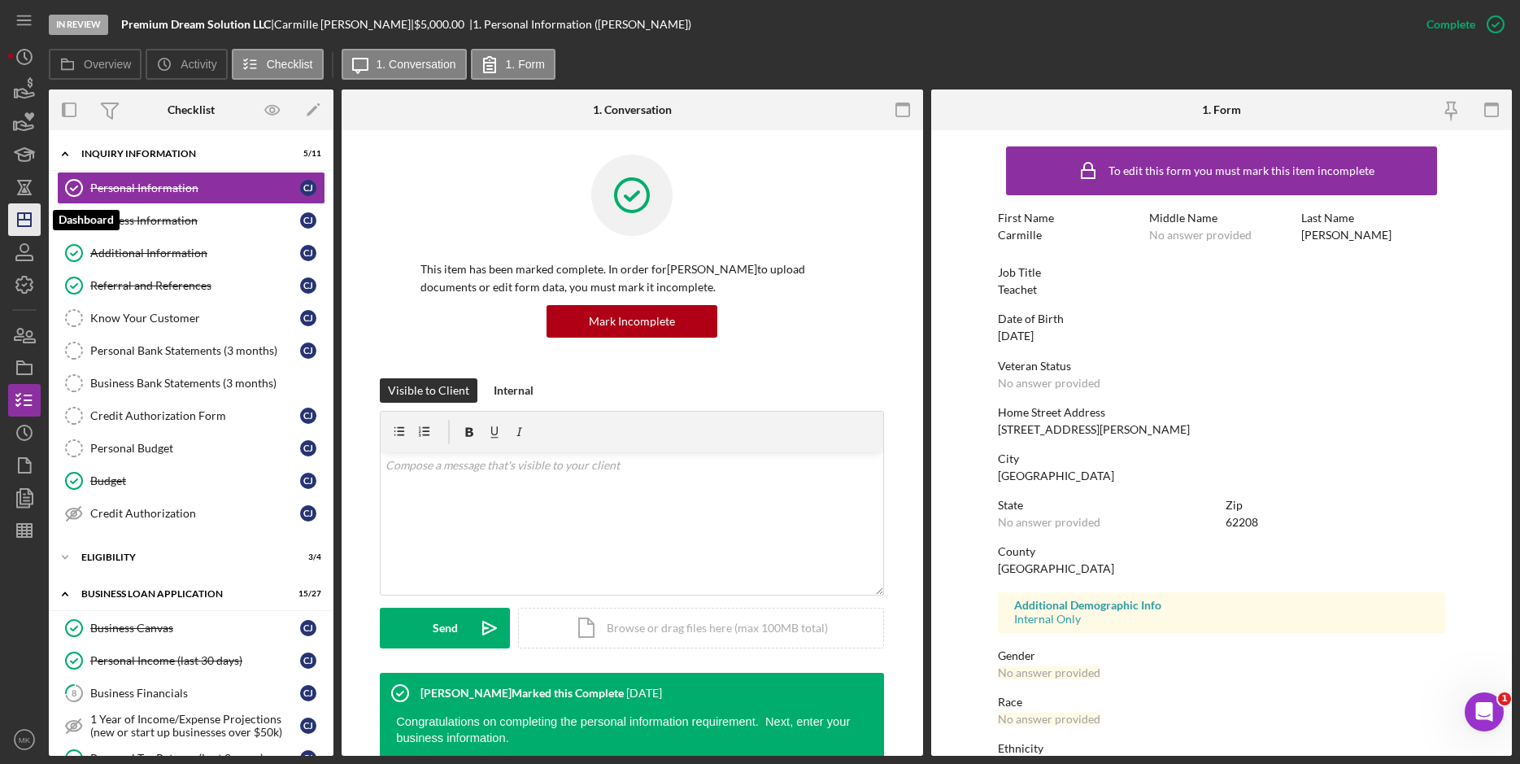
click at [28, 212] on icon "Icon/Dashboard" at bounding box center [24, 219] width 41 height 41
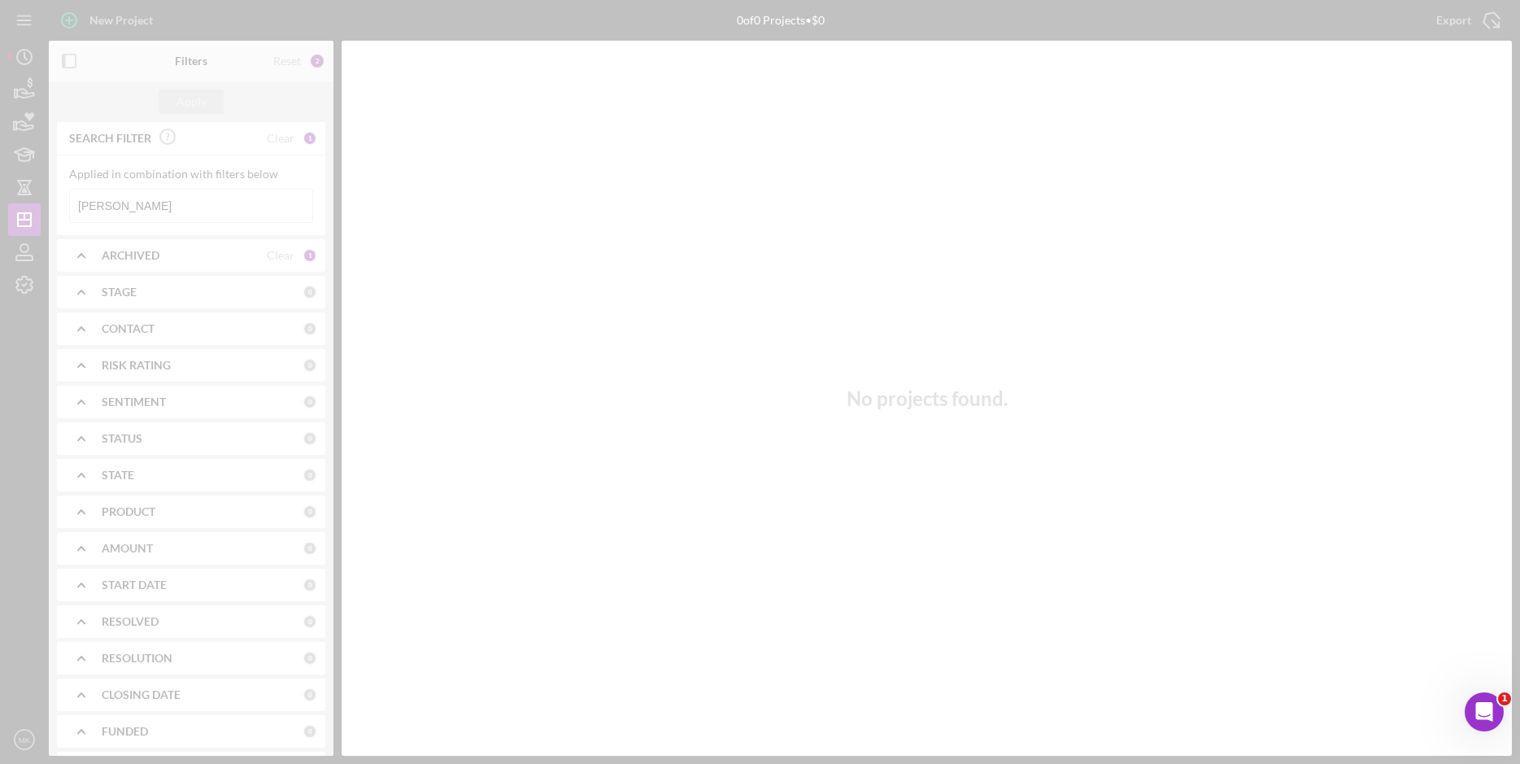
click at [111, 218] on div at bounding box center [760, 382] width 1520 height 764
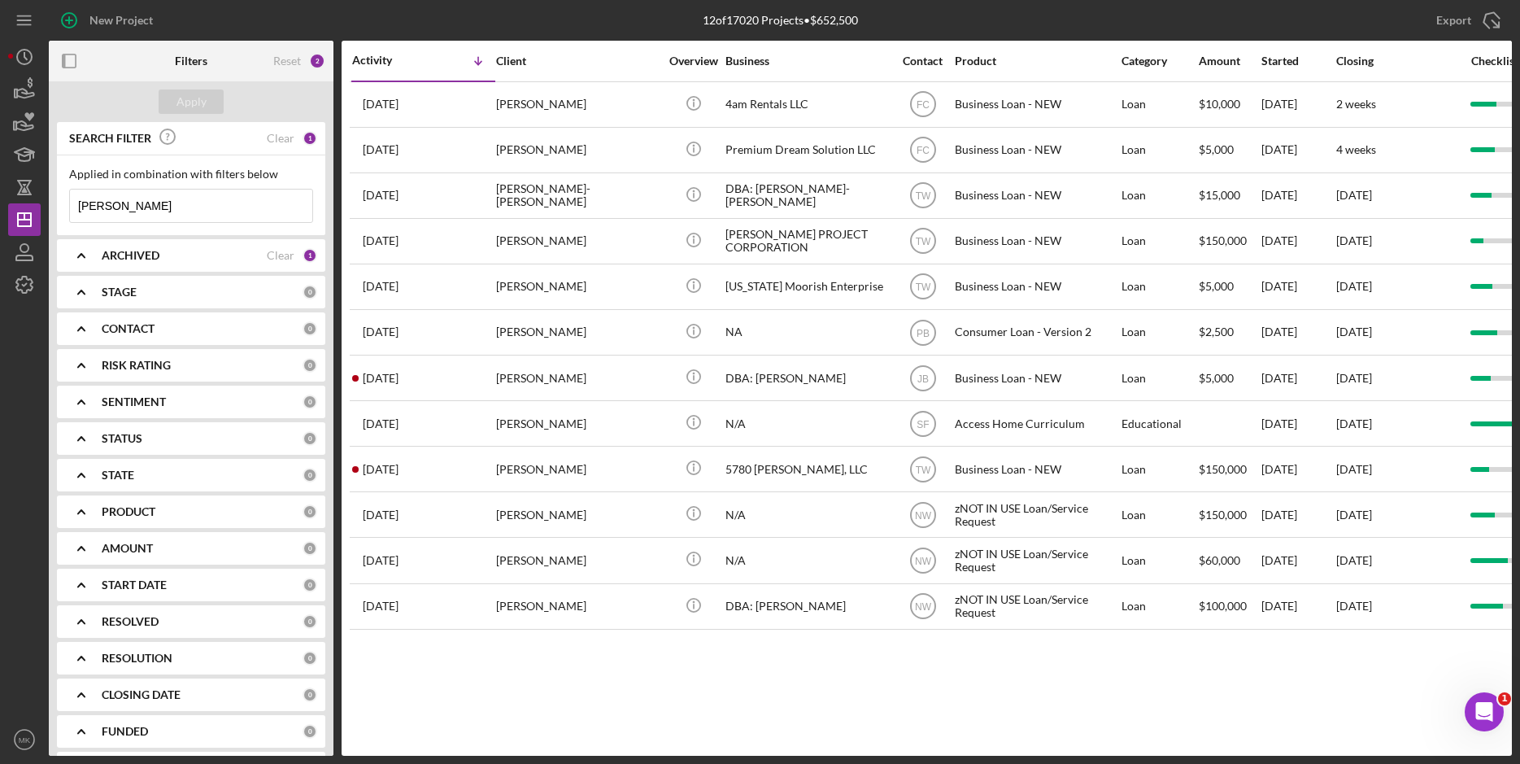
click at [168, 218] on input "[PERSON_NAME]" at bounding box center [191, 205] width 242 height 33
drag, startPoint x: 174, startPoint y: 207, endPoint x: -28, endPoint y: 191, distance: 203.2
click at [0, 191] on html "New Project 12 of 17020 Projects • $652,500 [PERSON_NAME] Export Icon/Export Fi…" at bounding box center [760, 382] width 1520 height 764
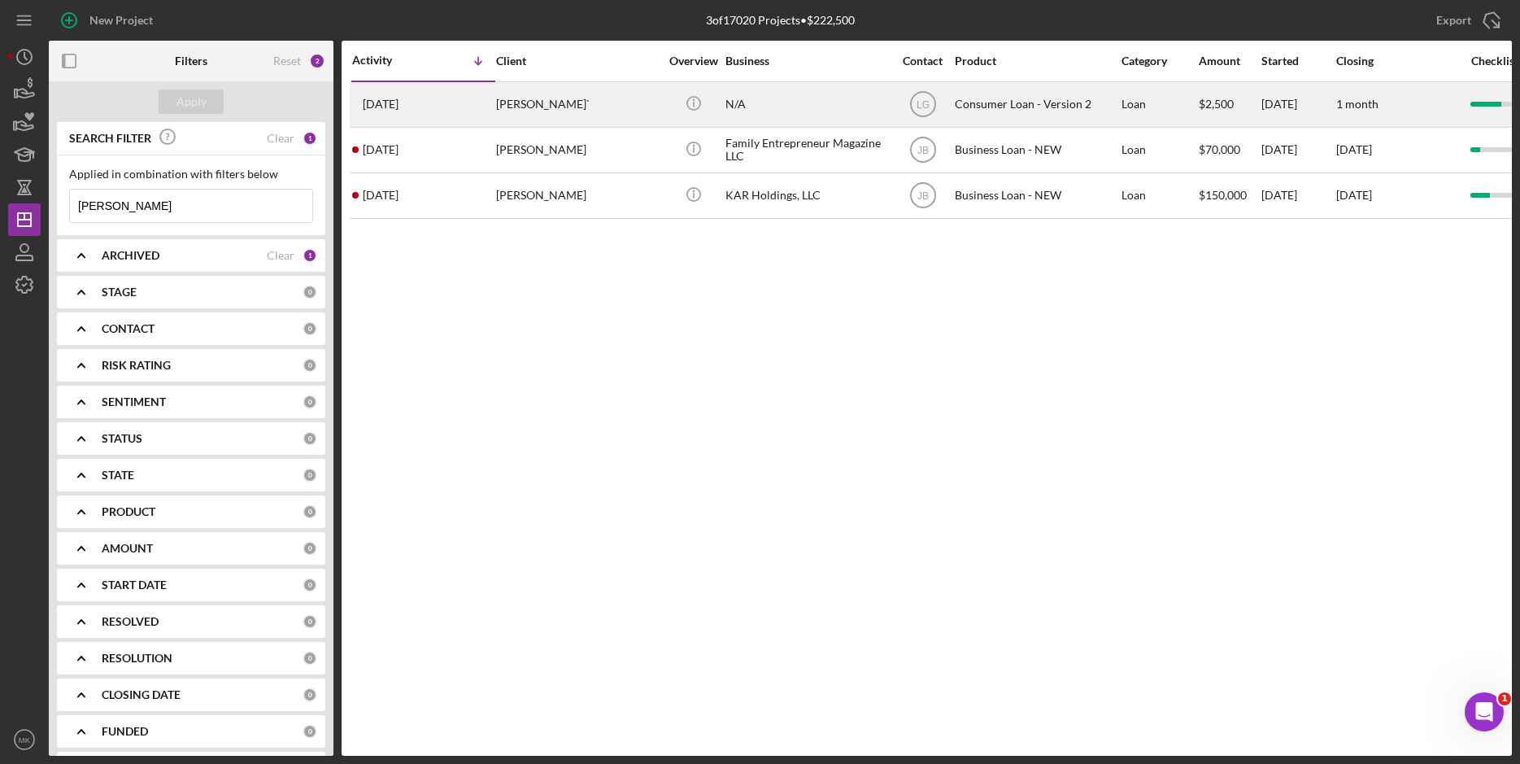
type input "[PERSON_NAME]"
click at [590, 101] on div "[PERSON_NAME]`" at bounding box center [577, 104] width 163 height 43
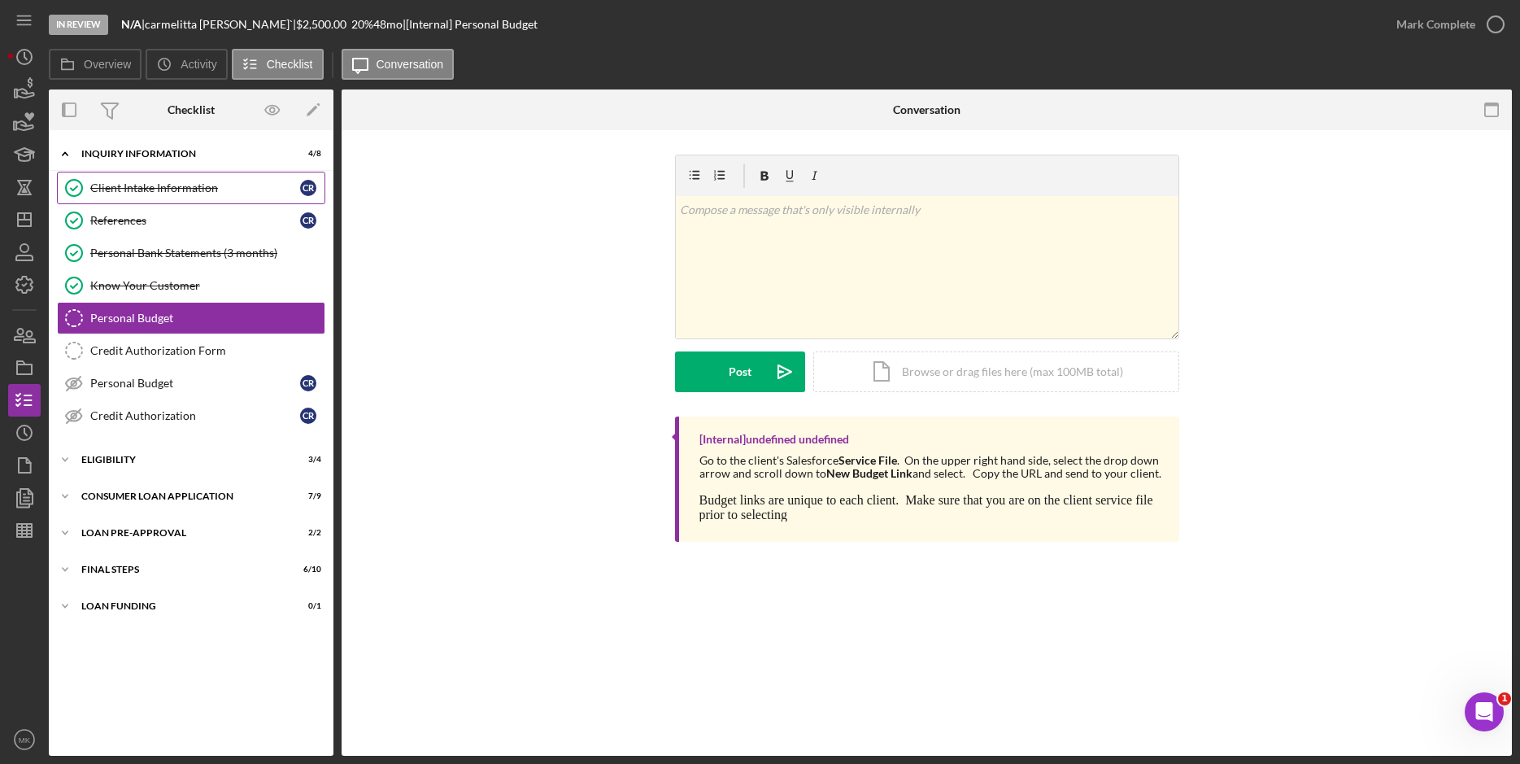
click at [185, 179] on link "Client Intake Information Client Intake Information c r" at bounding box center [191, 188] width 268 height 33
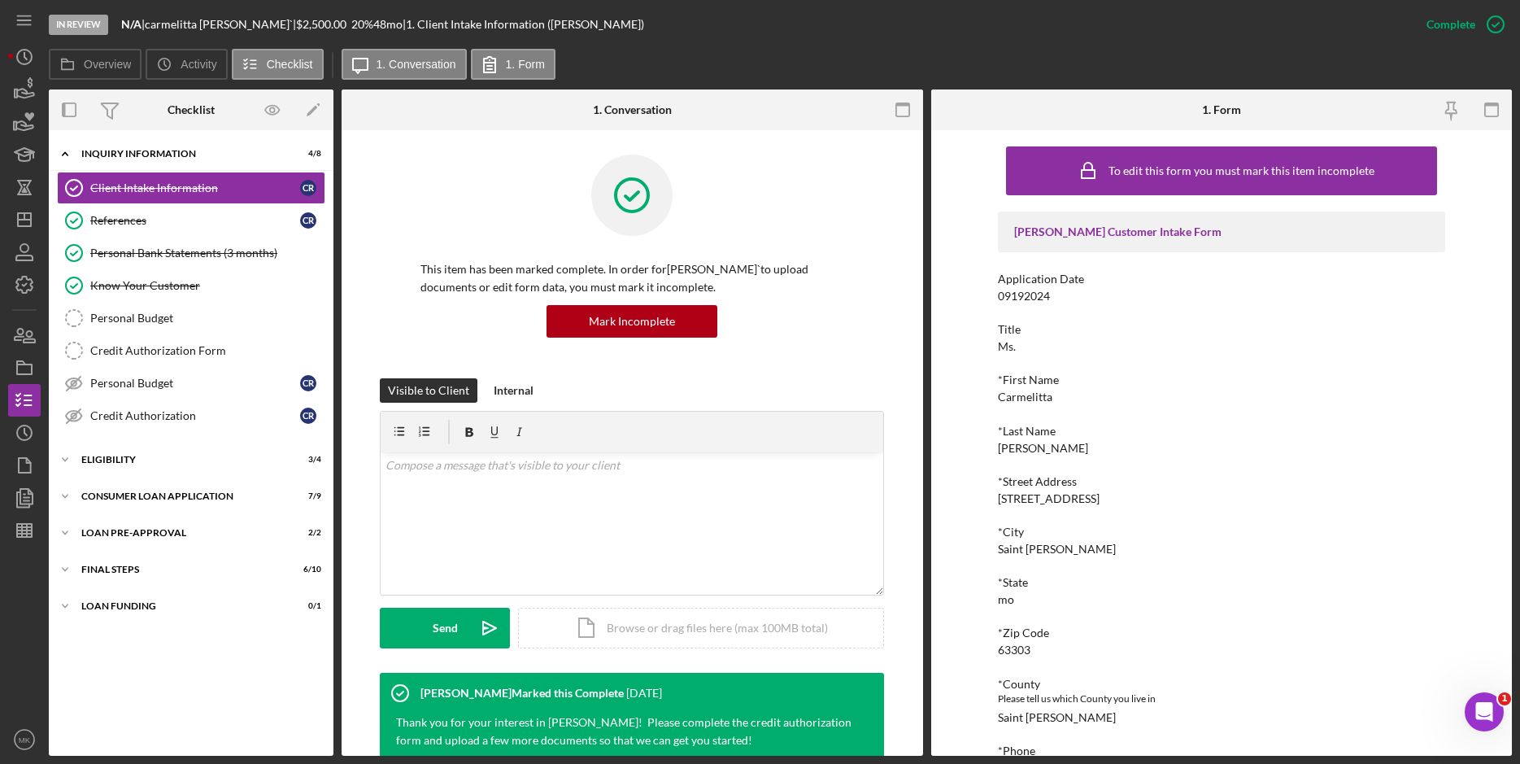
scroll to position [163, 0]
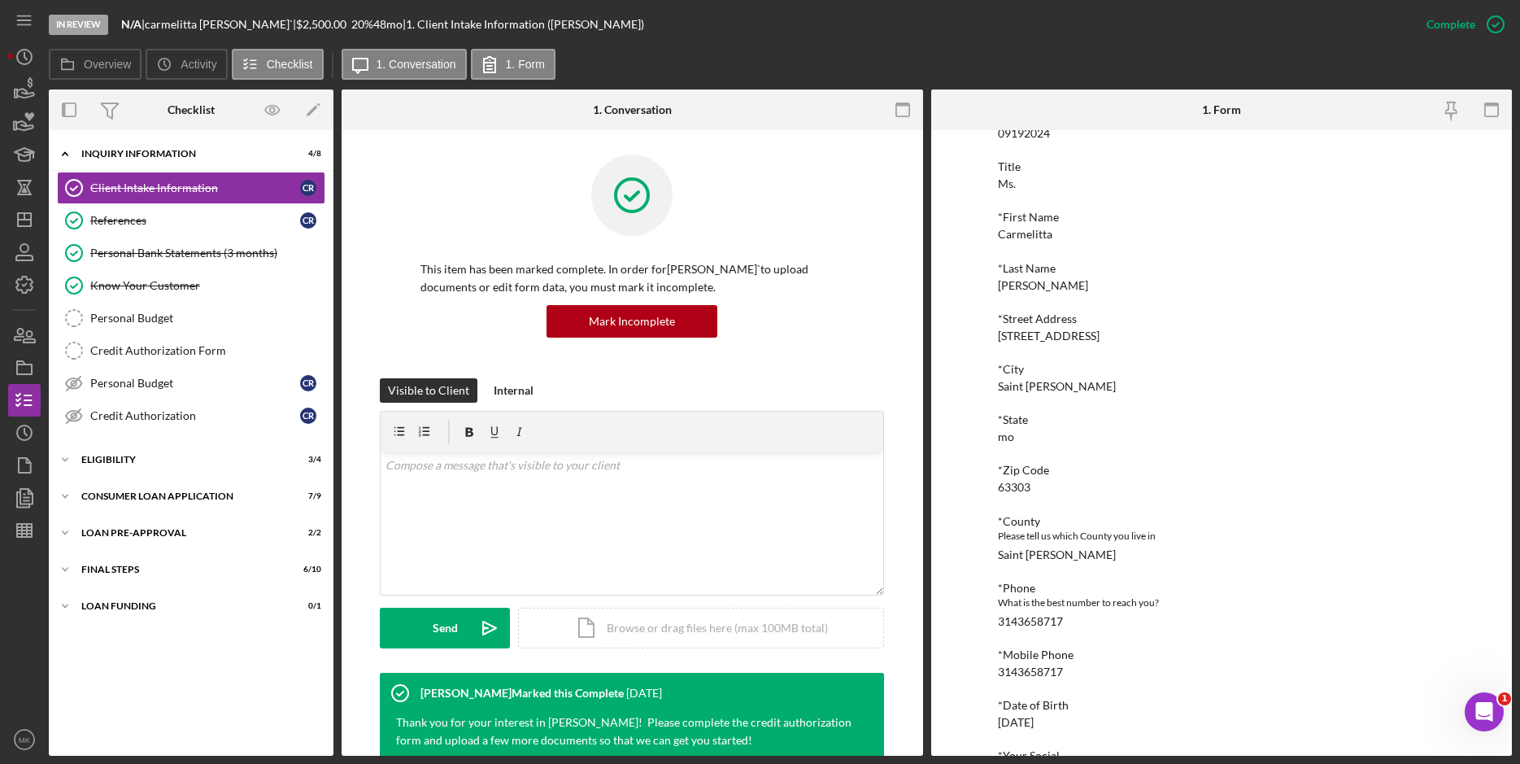
drag, startPoint x: 1112, startPoint y: 337, endPoint x: 987, endPoint y: 340, distance: 124.5
click at [987, 340] on div "To edit this form you must mark this item incomplete [PERSON_NAME] Customer Int…" at bounding box center [1221, 442] width 581 height 625
copy div "[STREET_ADDRESS]"
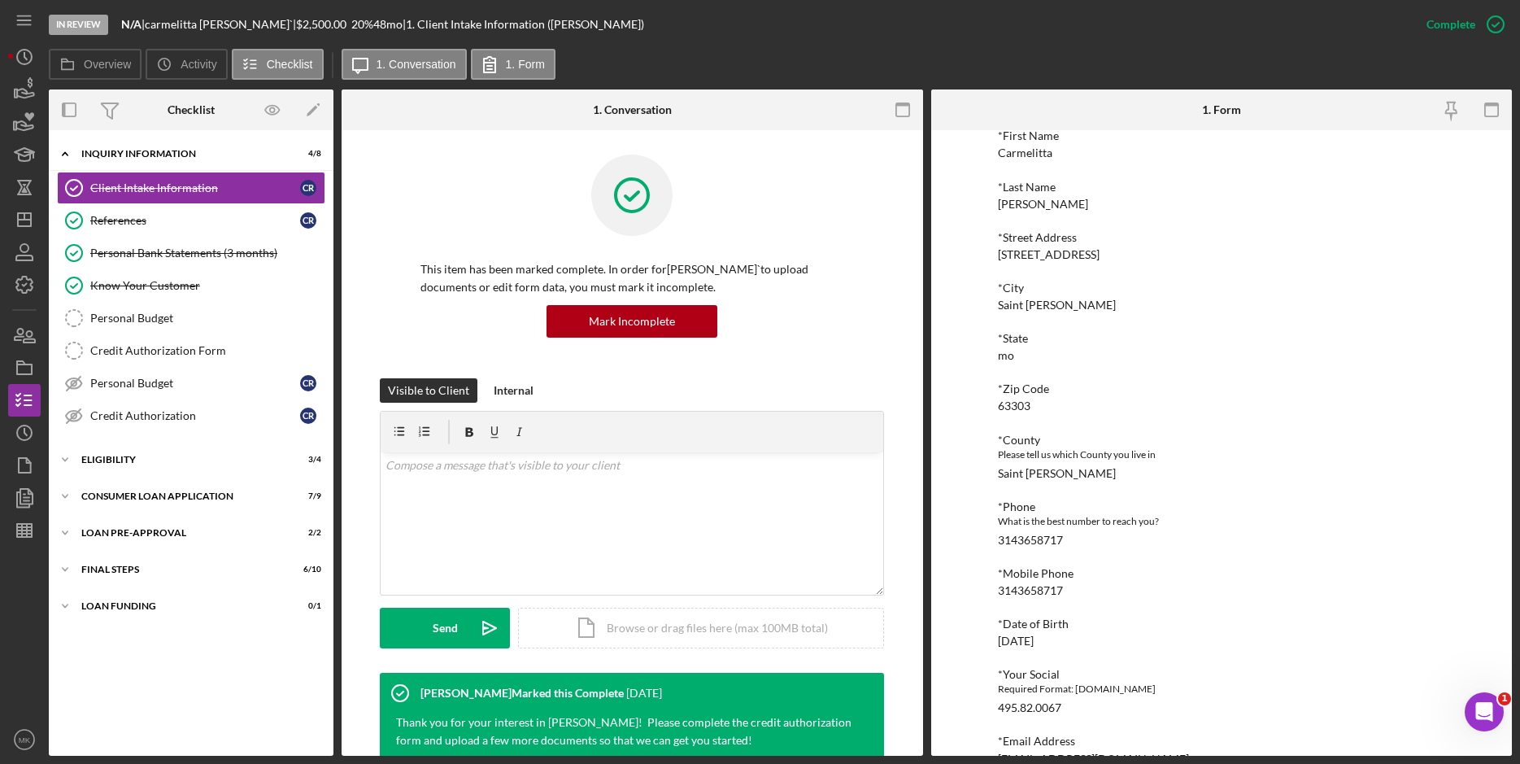
scroll to position [325, 0]
